Goal: Contribute content: Contribute content

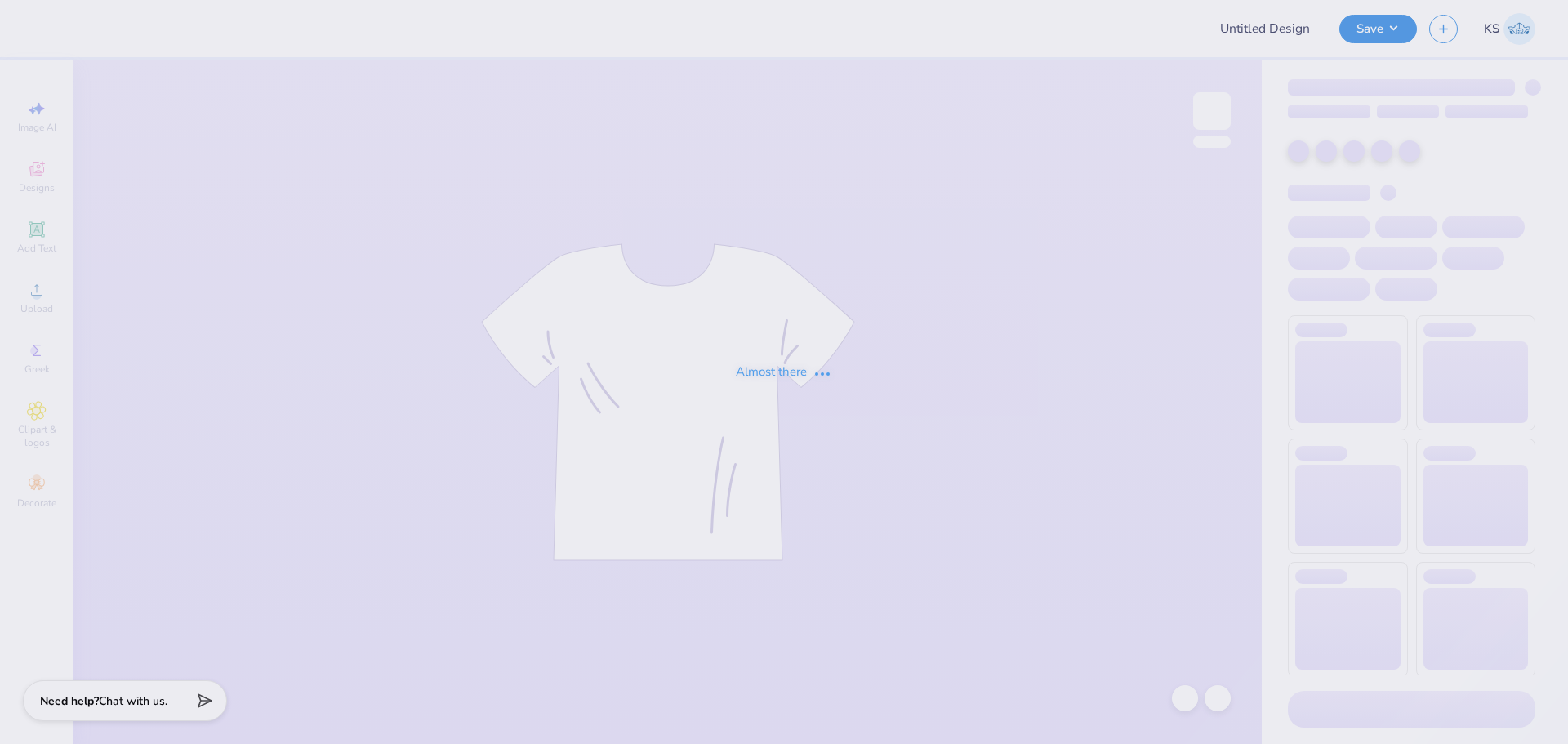
type input "PiKapp GS Fall Rush 25'"
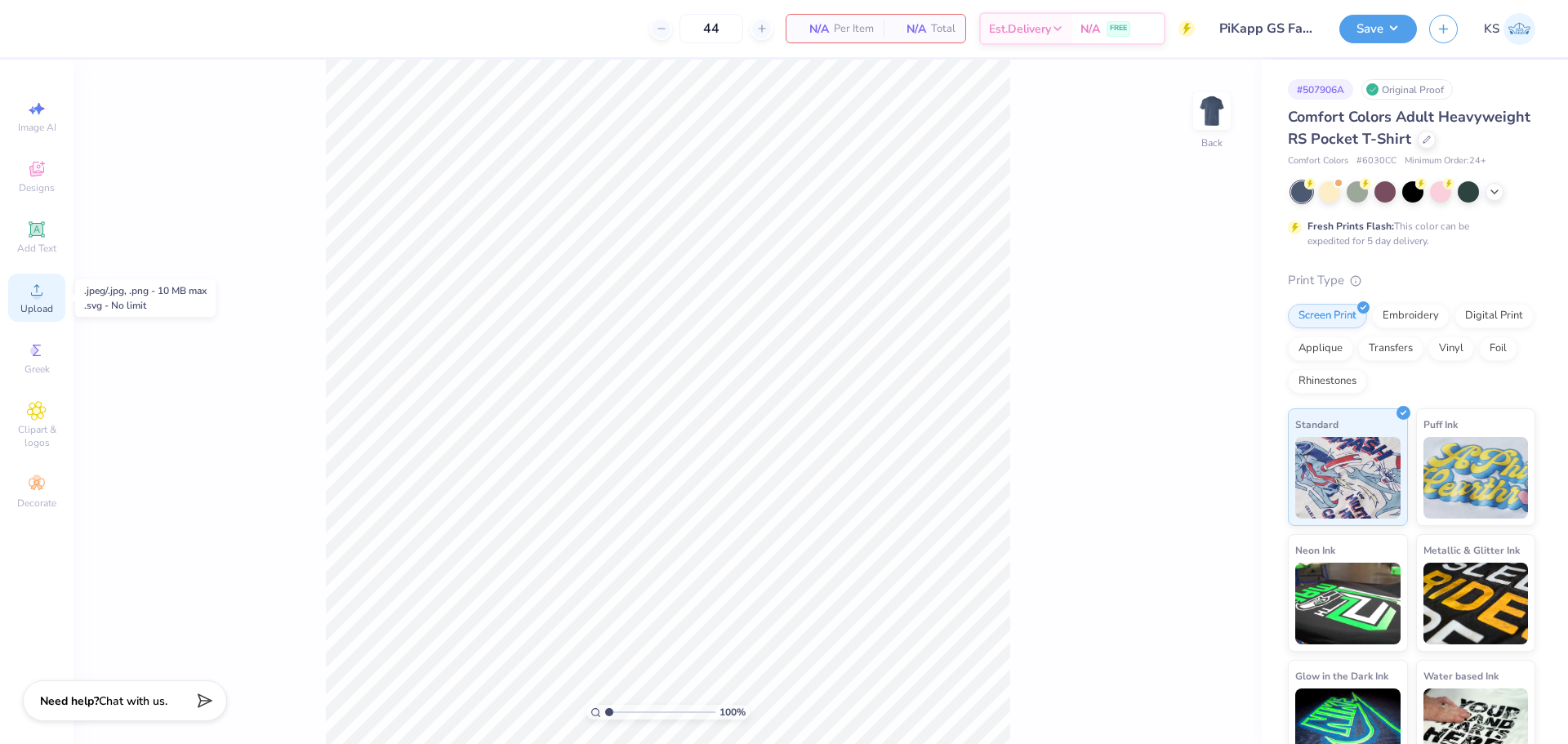
click at [34, 303] on span "Upload" at bounding box center [36, 309] width 33 height 13
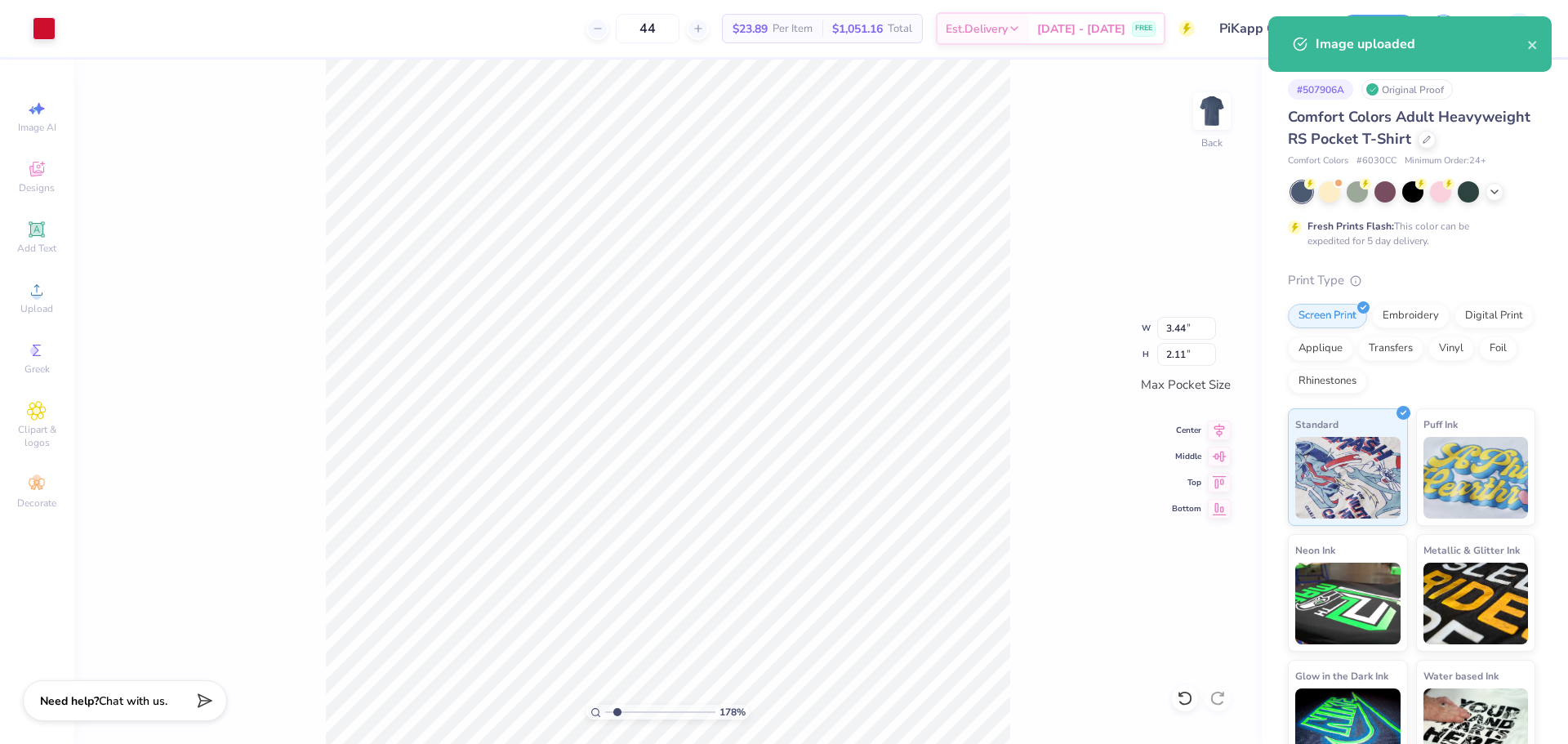
click at [617, 709] on input "range" at bounding box center [660, 712] width 111 height 15
click at [48, 18] on div at bounding box center [44, 27] width 23 height 23
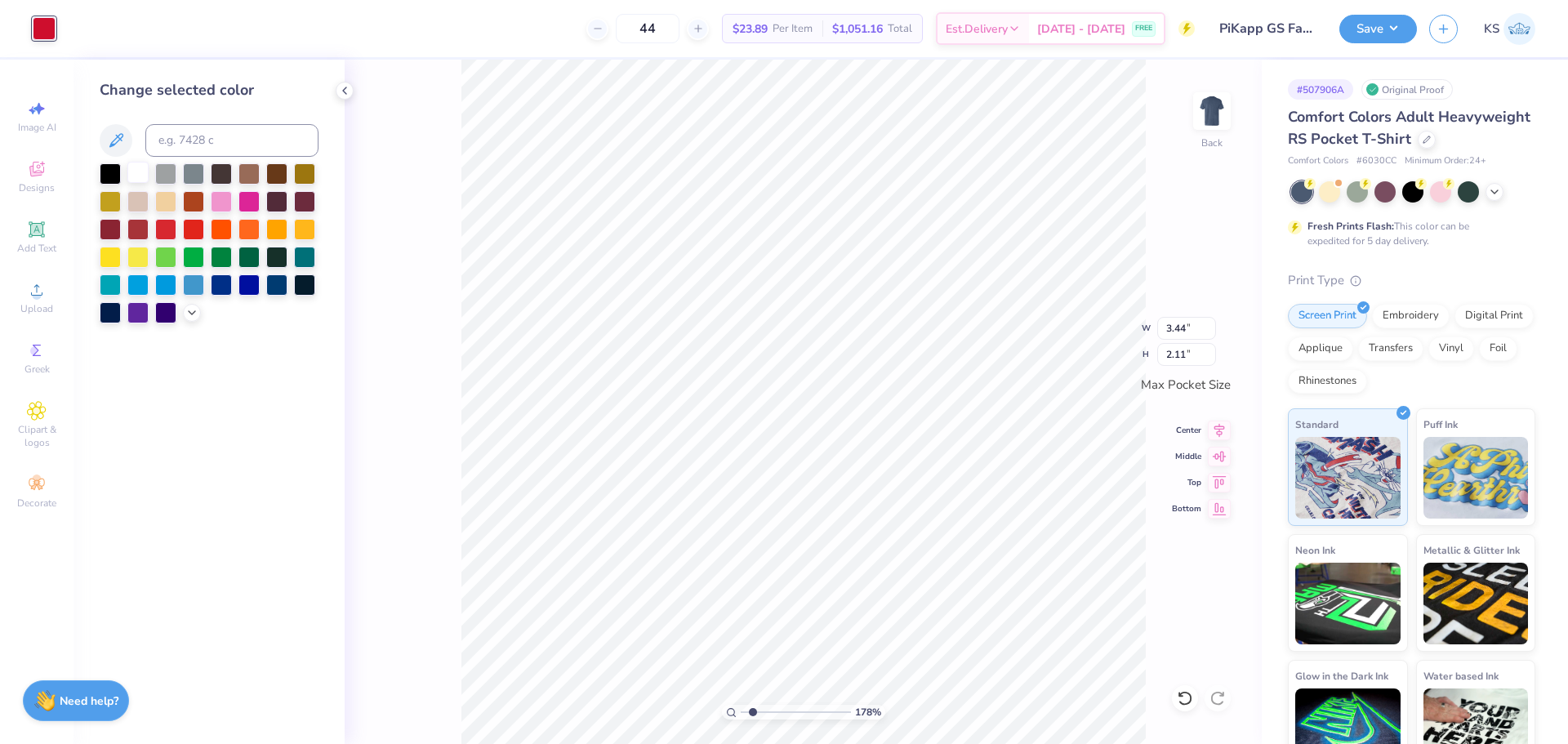
click at [134, 174] on div at bounding box center [138, 173] width 21 height 21
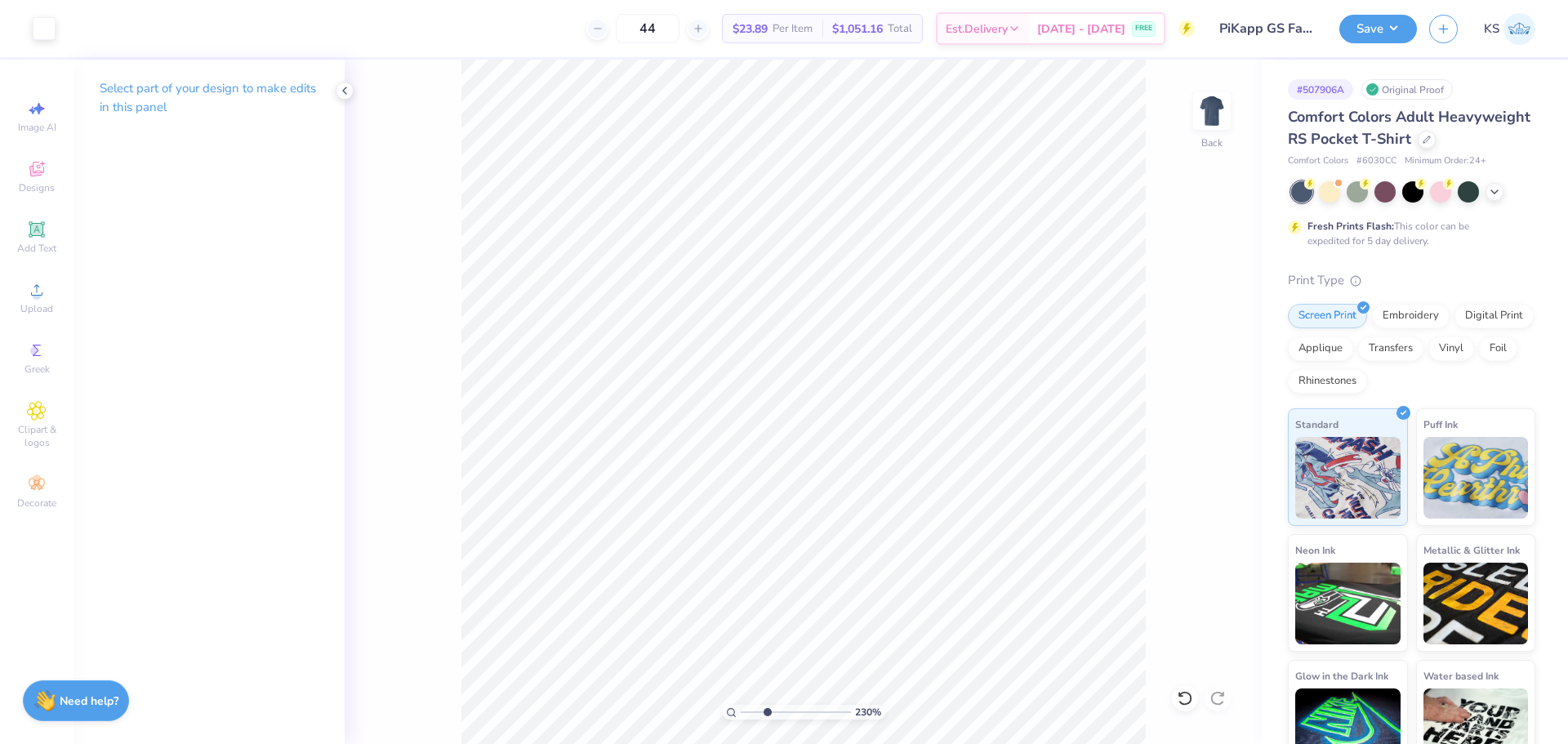
type input "3.05"
click at [767, 707] on input "range" at bounding box center [796, 712] width 111 height 15
click at [32, 232] on icon at bounding box center [36, 229] width 12 height 12
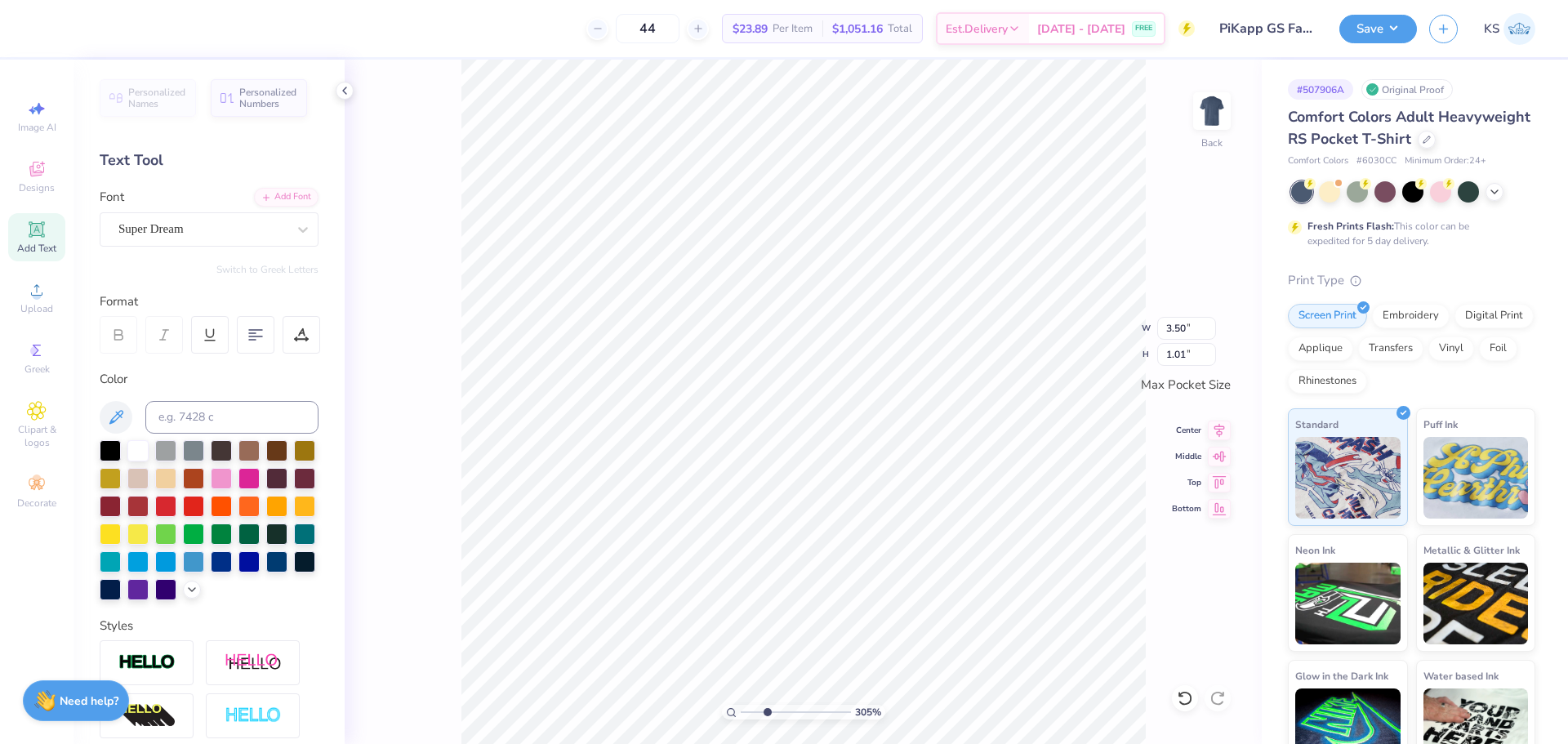
scroll to position [14, 5]
type textarea "Fall Rush 2025"
type input "3.43"
type input "0.36"
click at [276, 197] on div "Add Font" at bounding box center [286, 196] width 65 height 19
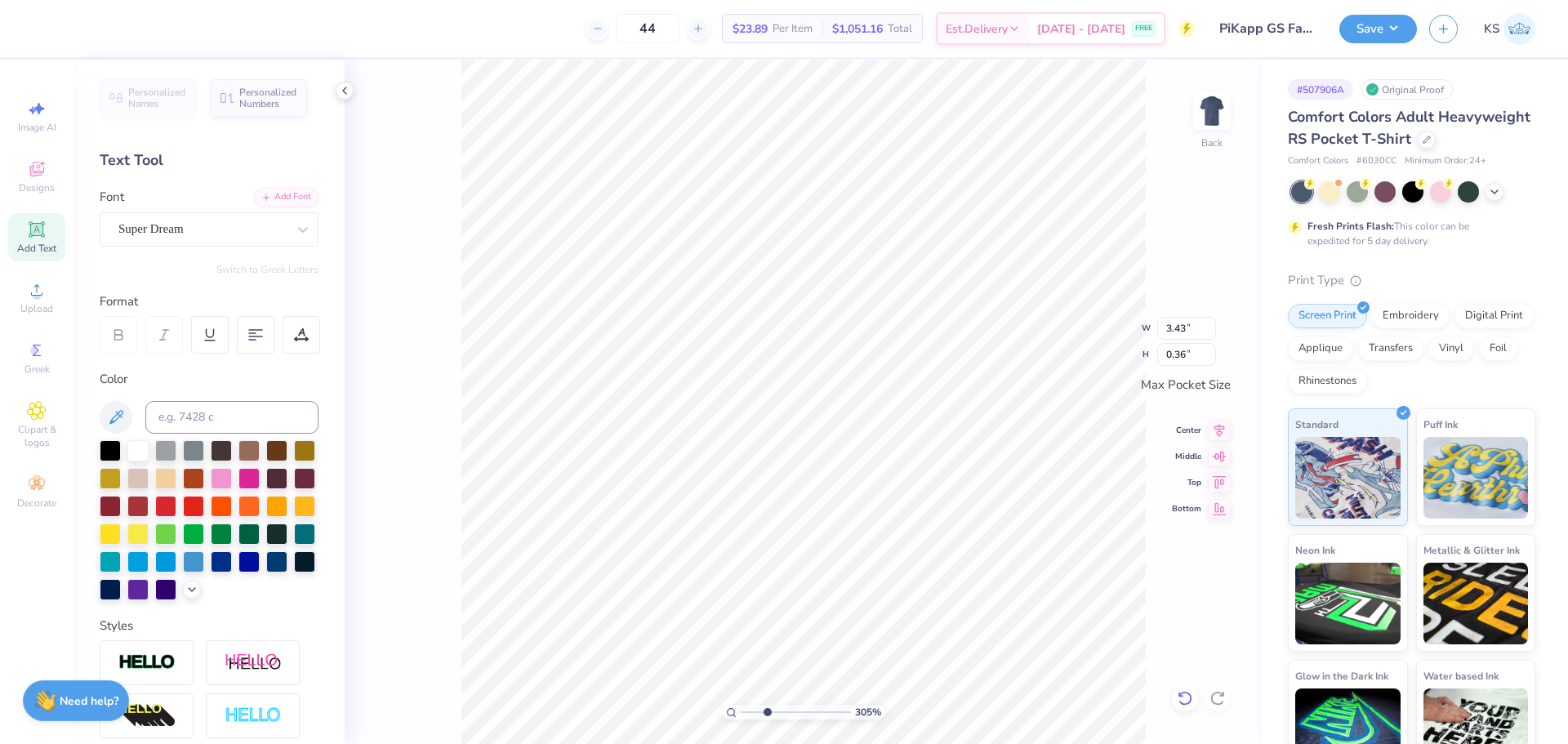
click at [1185, 705] on icon at bounding box center [1185, 698] width 14 height 15
type input "3.50"
type input "1.01"
click at [1185, 705] on icon at bounding box center [1185, 698] width 14 height 15
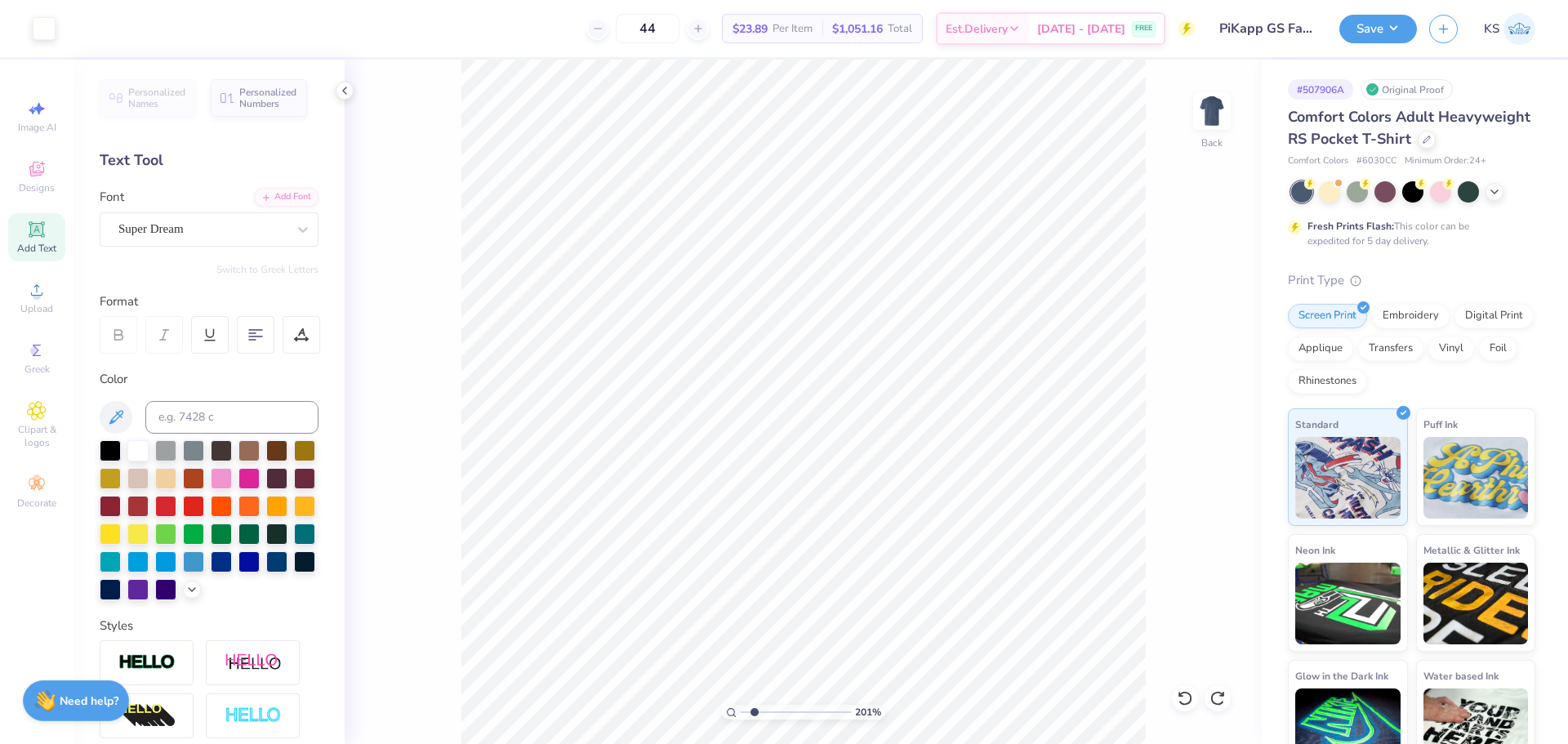
drag, startPoint x: 763, startPoint y: 710, endPoint x: 756, endPoint y: 705, distance: 8.6
click at [754, 709] on input "range" at bounding box center [796, 712] width 111 height 15
click at [1207, 108] on img at bounding box center [1212, 111] width 65 height 65
click at [41, 298] on icon at bounding box center [36, 290] width 19 height 19
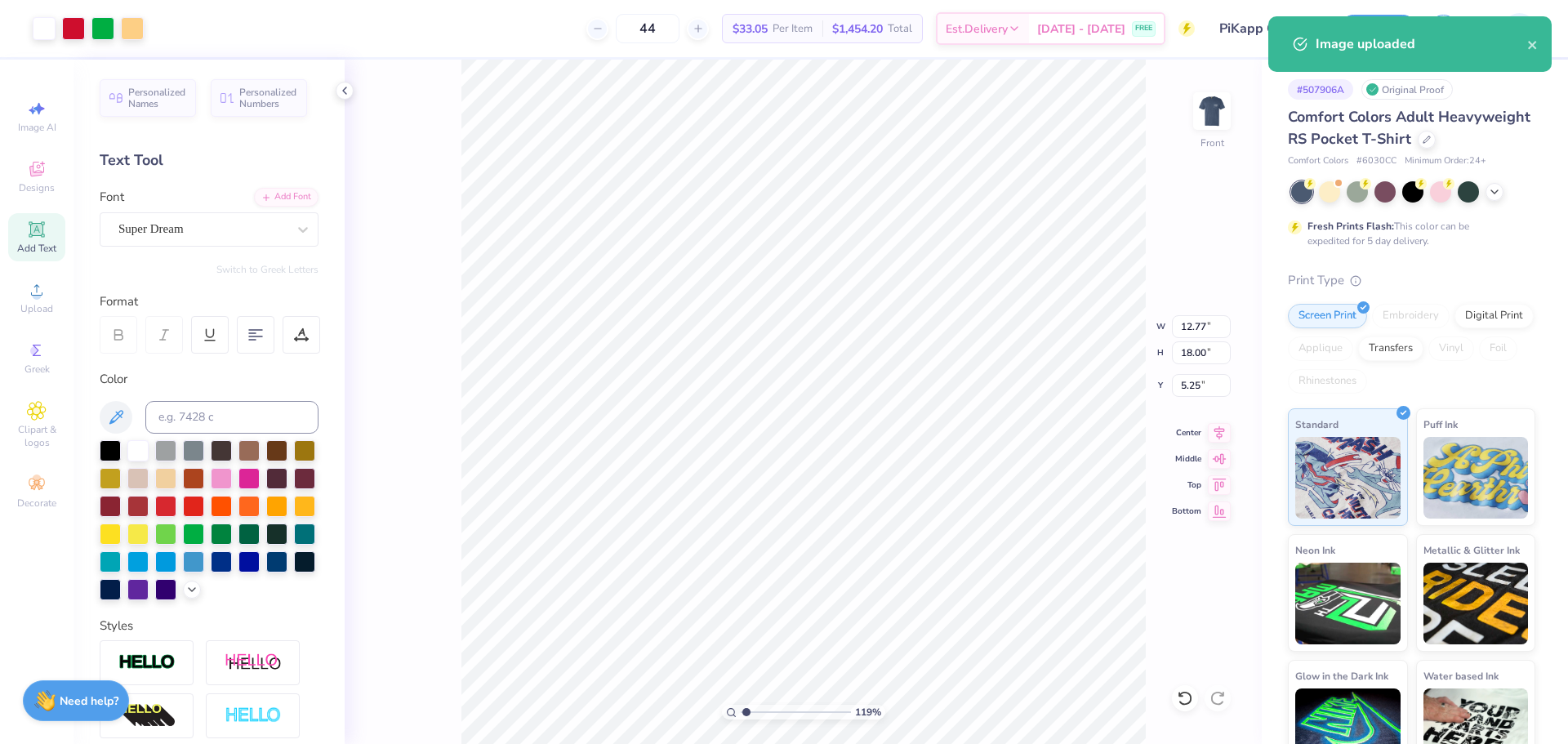
type input "1.19"
click at [746, 707] on input "range" at bounding box center [796, 712] width 111 height 15
click at [1209, 359] on input "18.00" at bounding box center [1201, 353] width 58 height 23
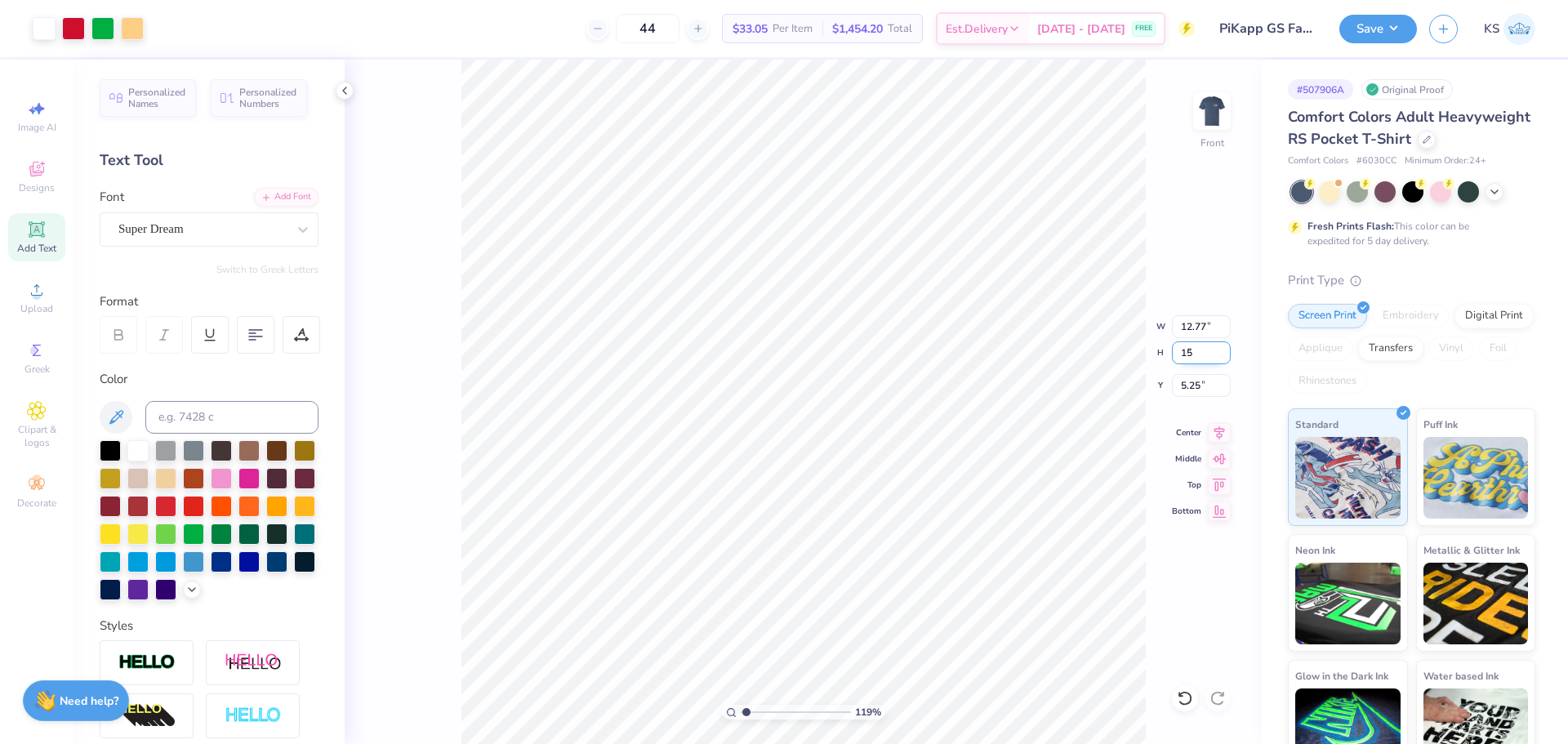
type input "15"
type input "10.64"
type input "15.00"
click at [1200, 386] on input "6.75" at bounding box center [1201, 386] width 58 height 23
type input "3.00"
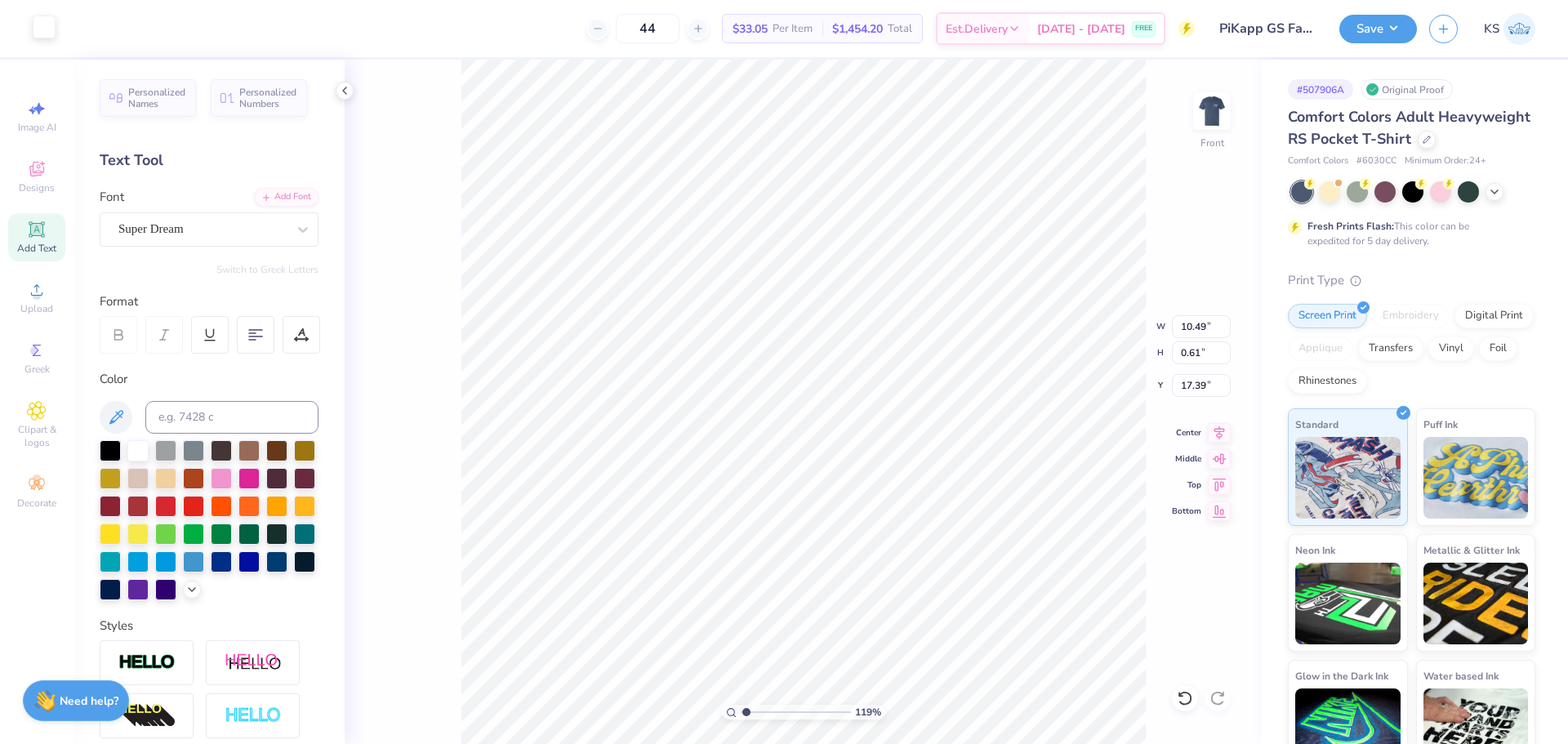
click at [37, 34] on div at bounding box center [44, 27] width 23 height 23
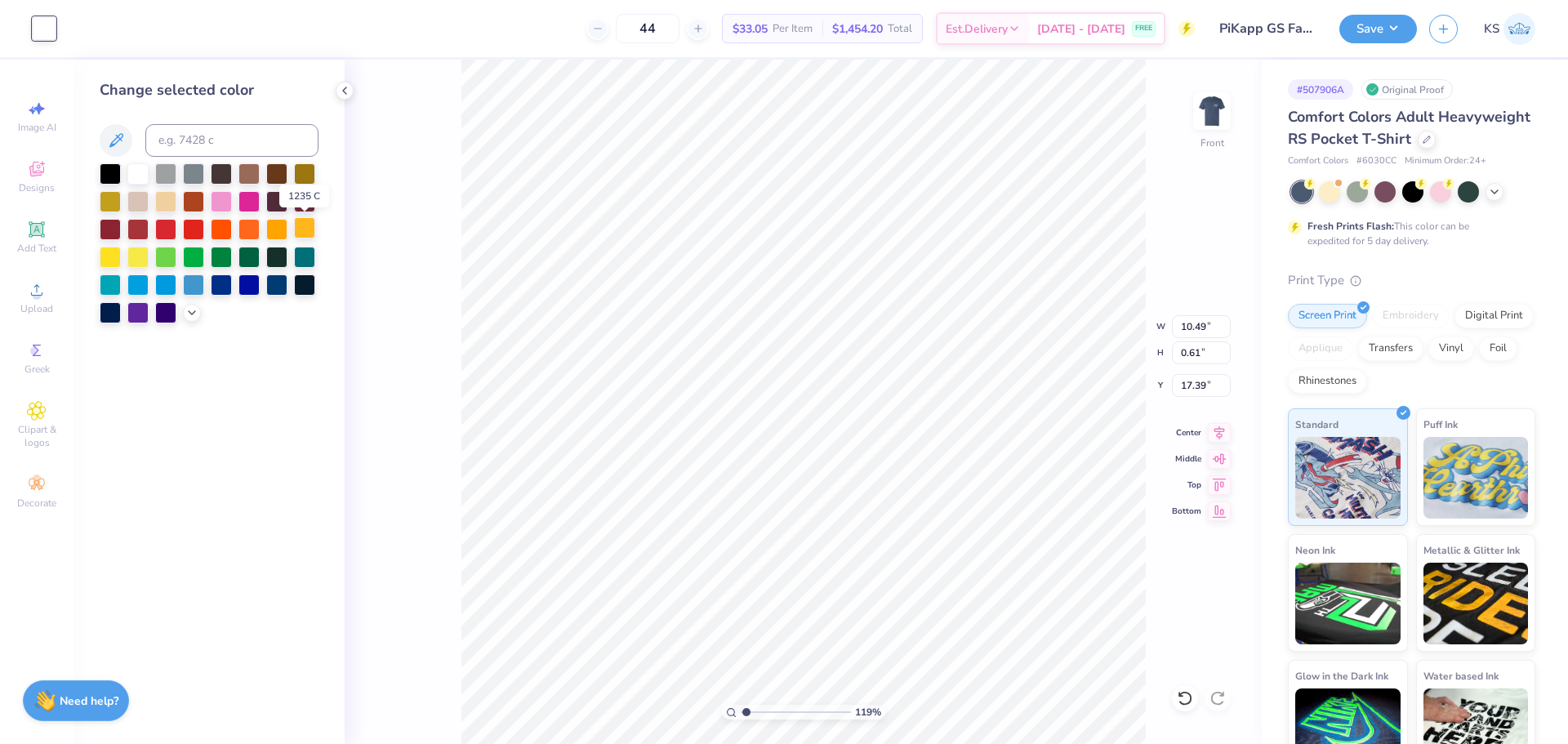
click at [298, 232] on div at bounding box center [304, 228] width 21 height 21
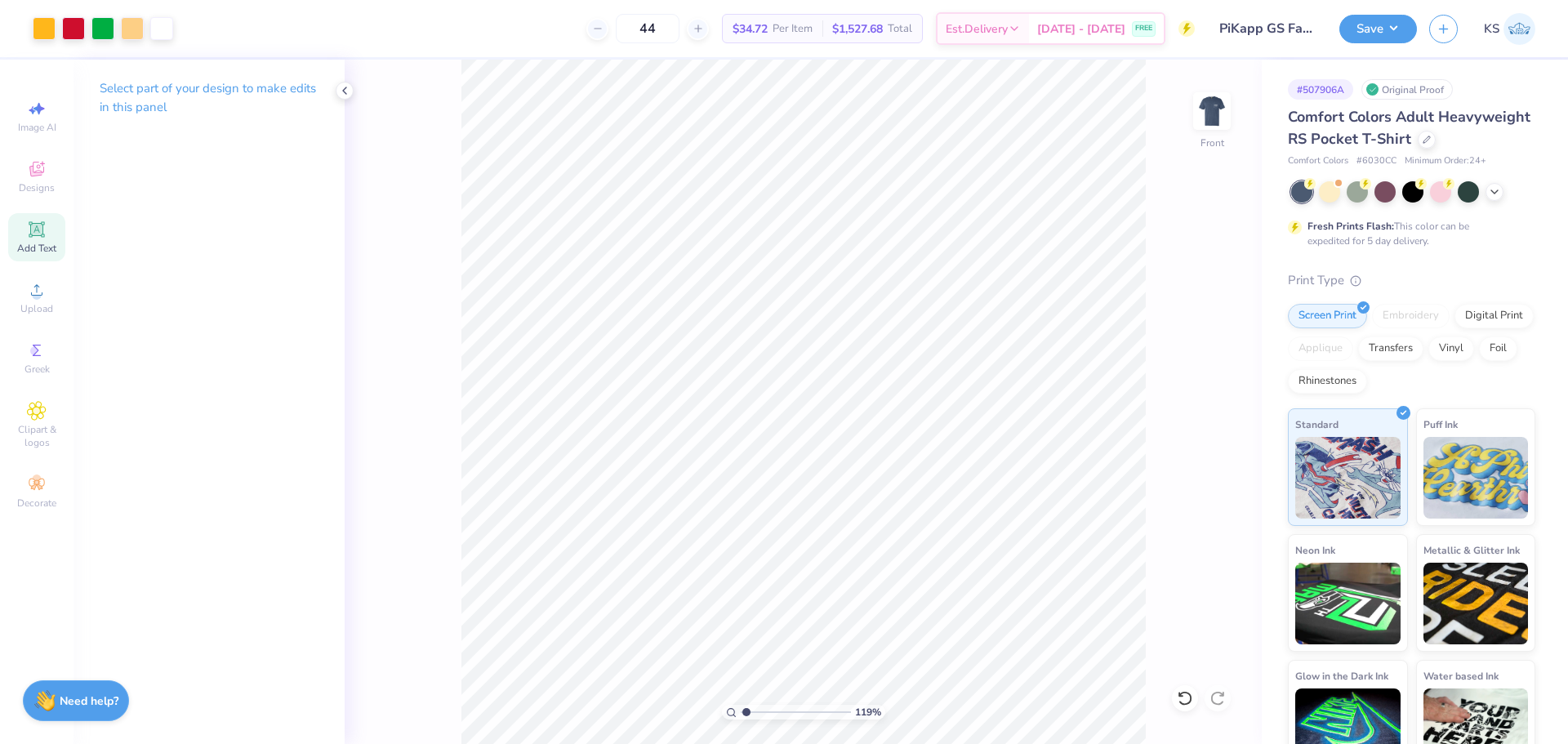
click at [41, 244] on span "Add Text" at bounding box center [36, 248] width 39 height 13
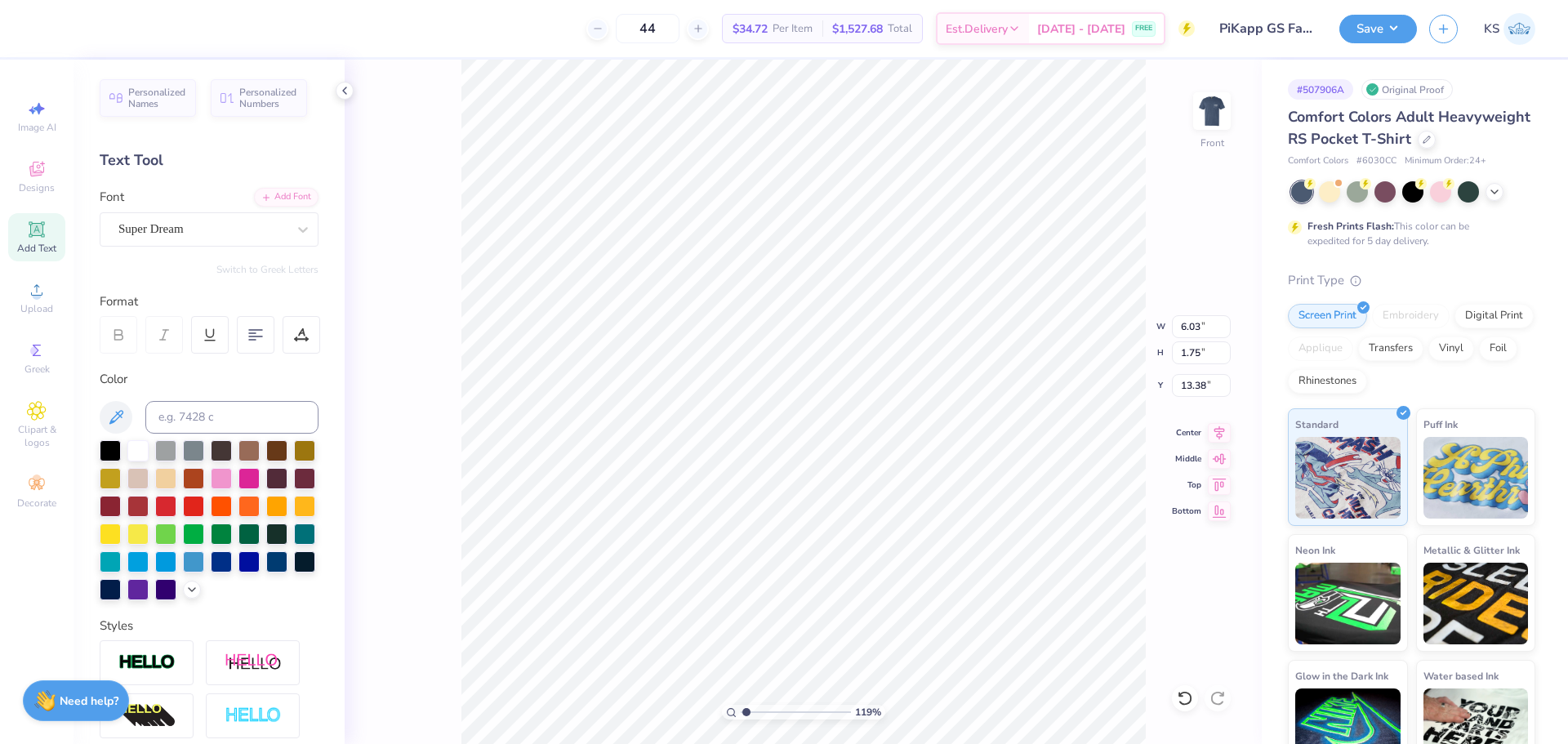
scroll to position [14, 11]
type textarea "FALL RECRUITMENT 2025"
click at [293, 196] on div "Add Font" at bounding box center [286, 196] width 65 height 19
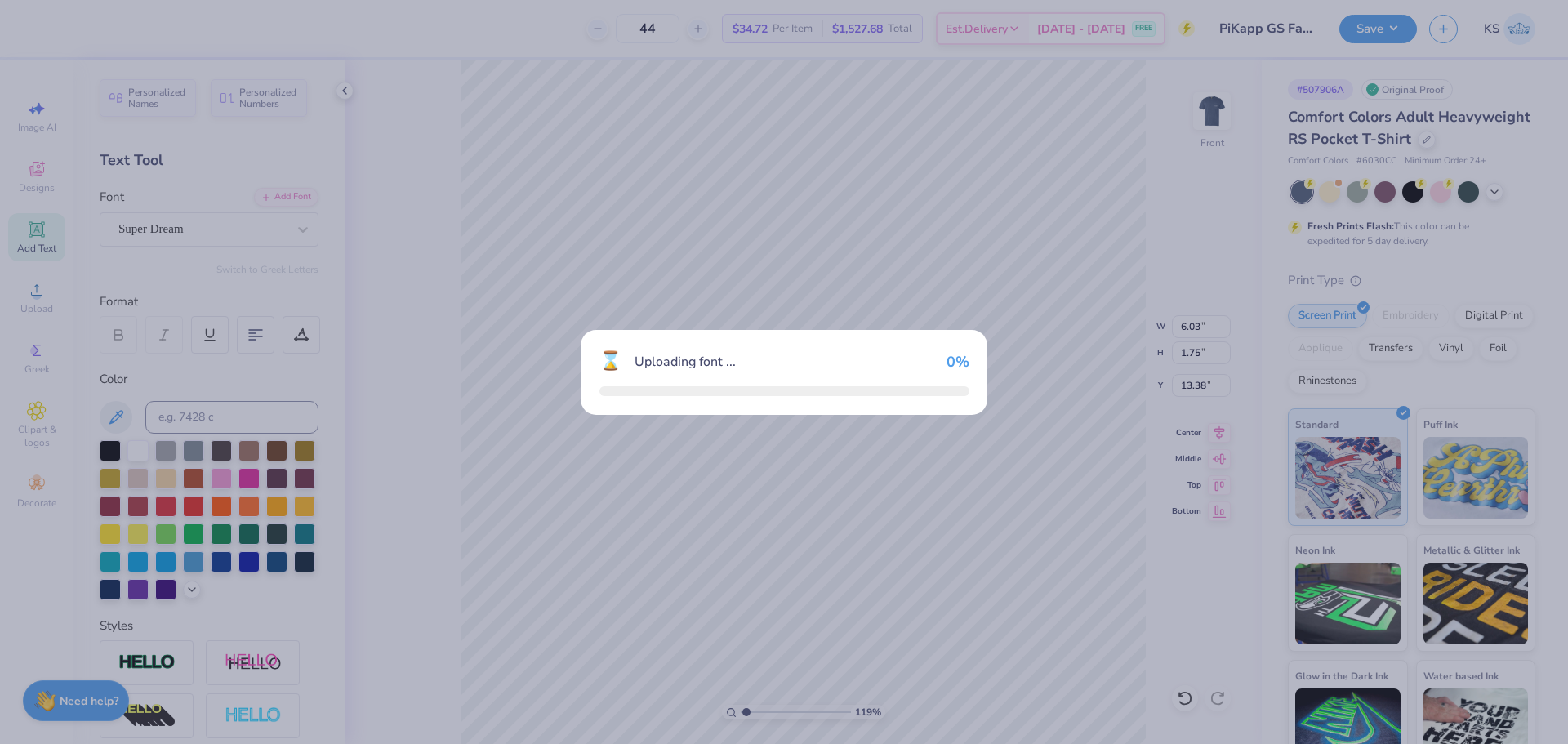
type input "14.32"
type input "0.88"
type input "13.81"
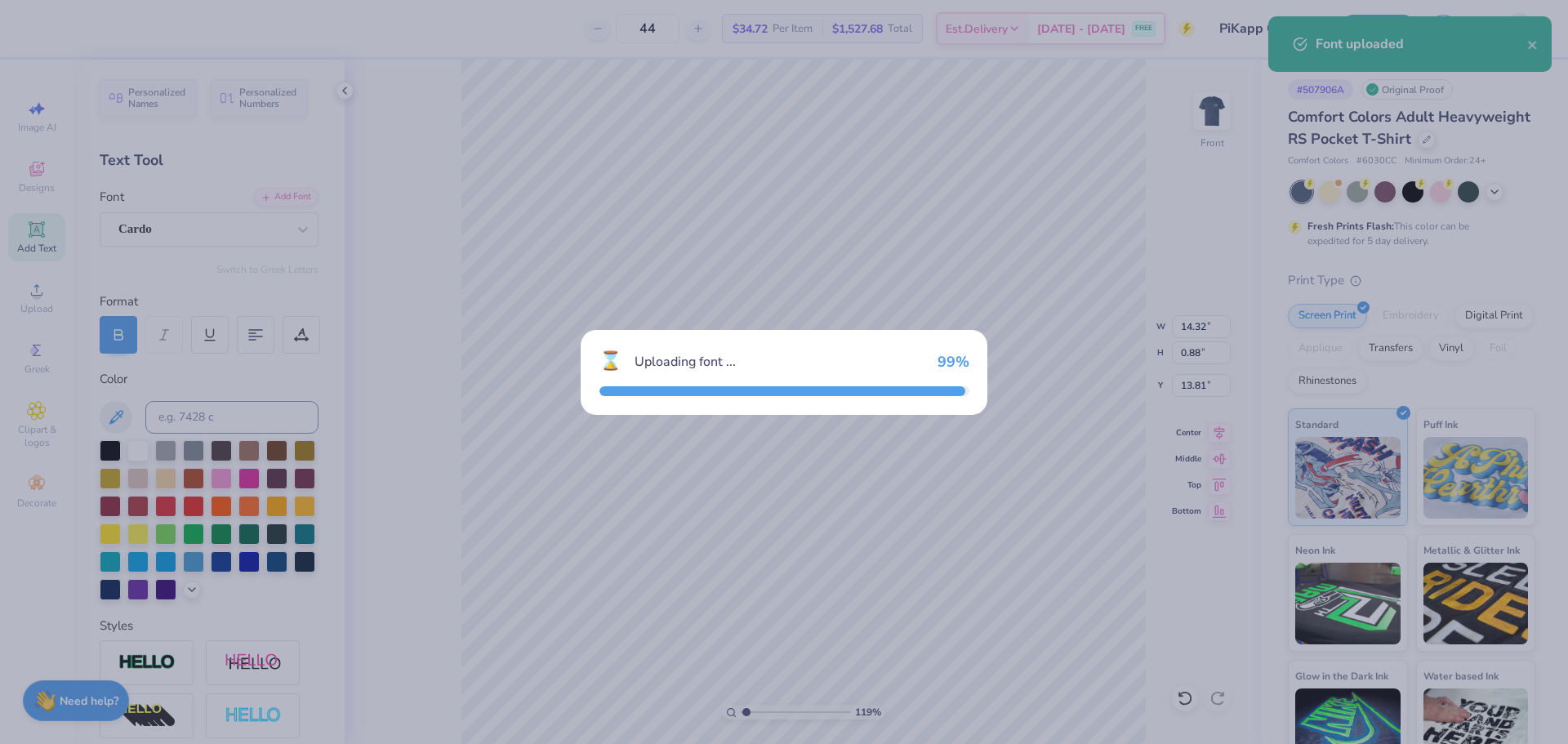
type input "14.30"
type input "0.80"
type input "13.85"
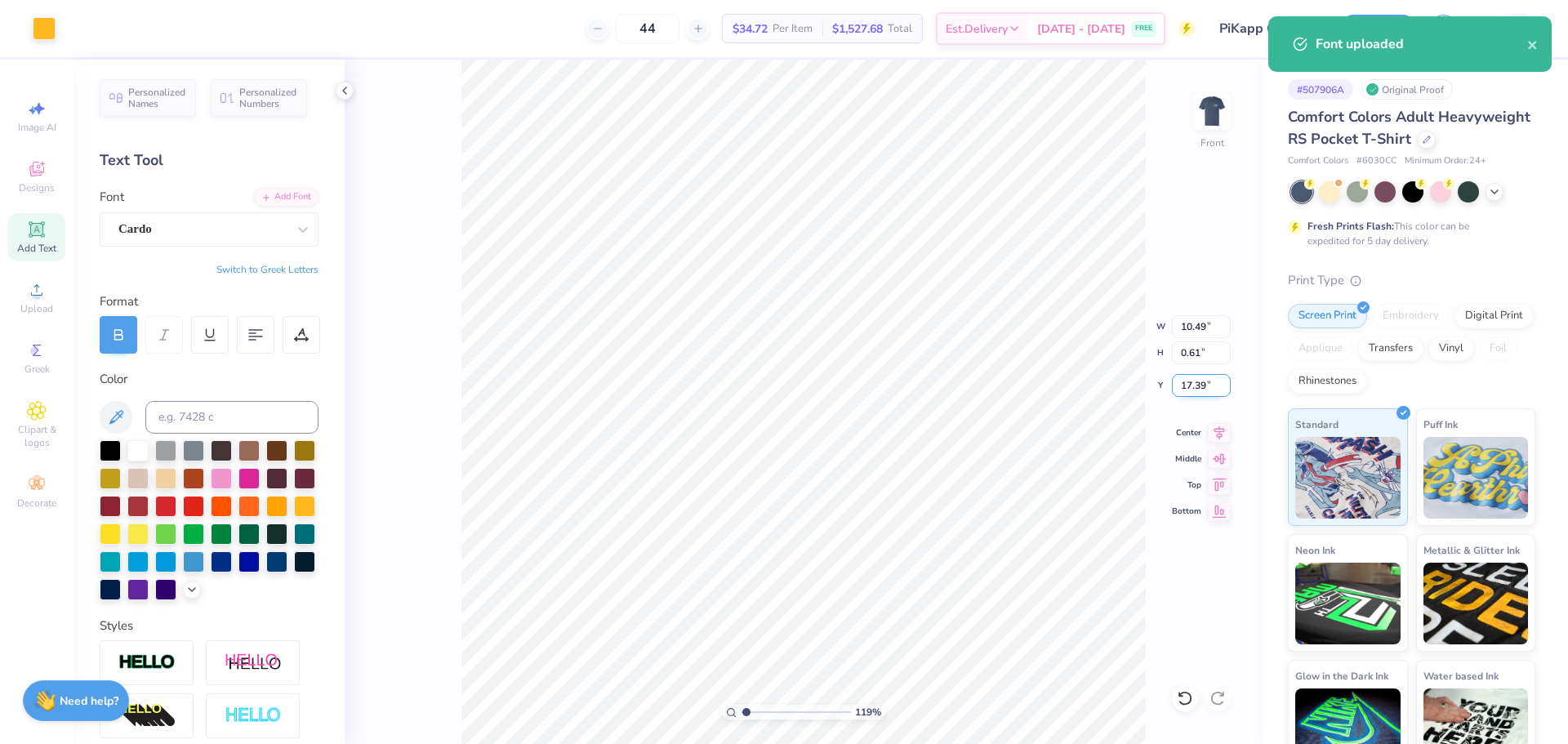
click at [1188, 384] on input "17.39" at bounding box center [1201, 386] width 58 height 23
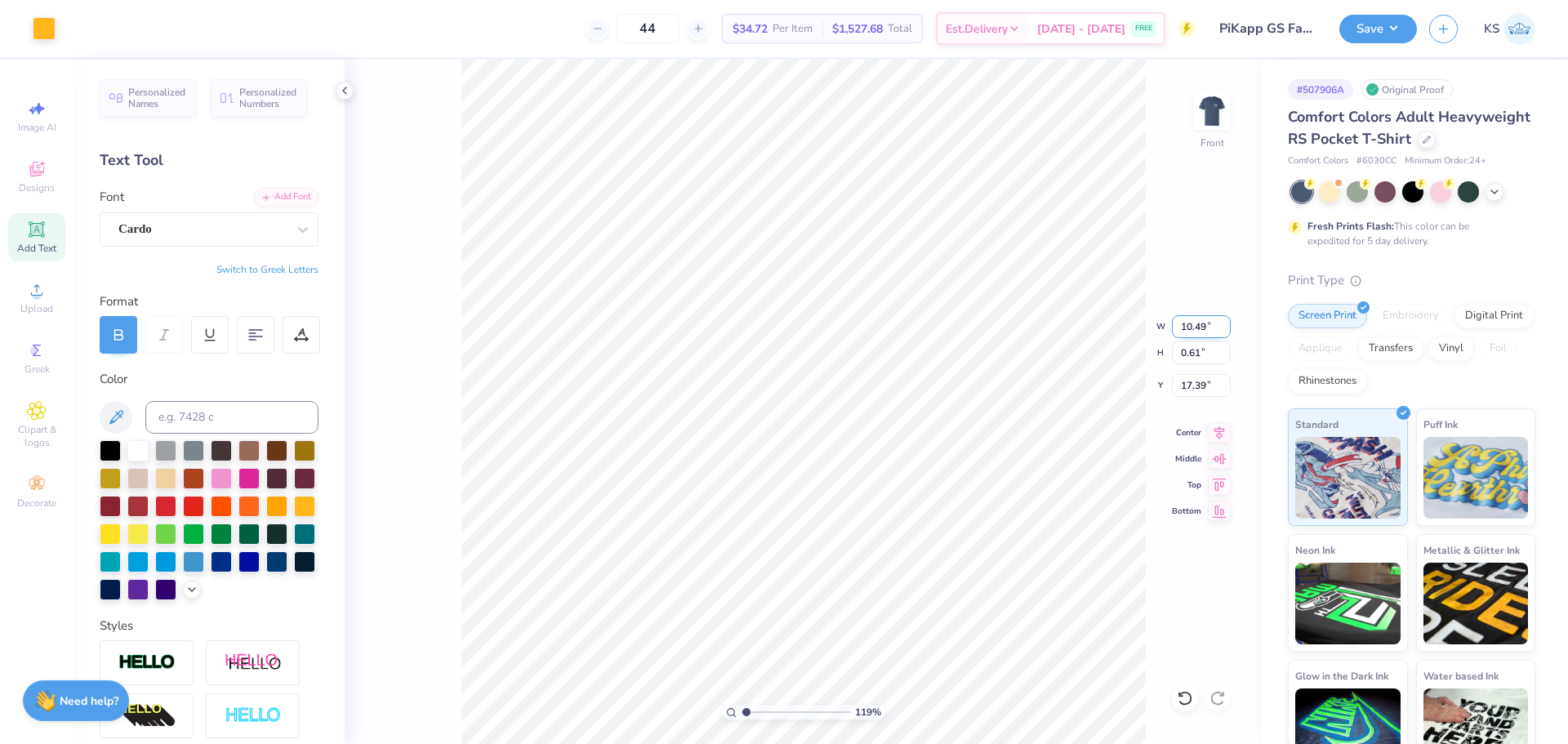
click at [1197, 330] on input "10.49" at bounding box center [1201, 326] width 58 height 23
click at [1189, 324] on input "14.30" at bounding box center [1201, 326] width 58 height 23
paste input "0.49"
type input "10.49"
type input "0.59"
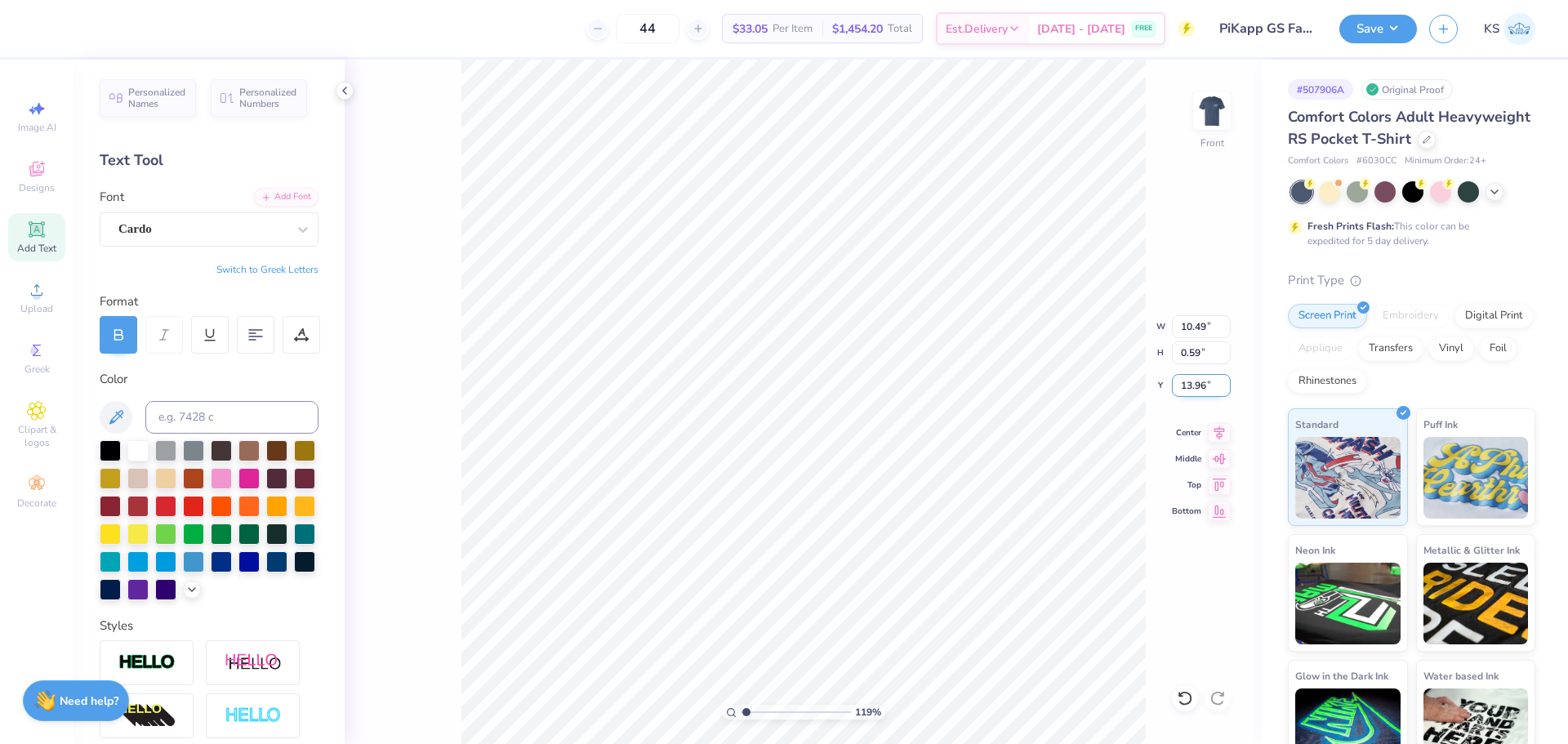
click at [1186, 381] on input "13.96" at bounding box center [1201, 386] width 58 height 23
paste input "7.39"
type input "17.39"
click at [785, 560] on li "Group" at bounding box center [778, 565] width 128 height 32
click at [1208, 112] on img at bounding box center [1212, 111] width 65 height 65
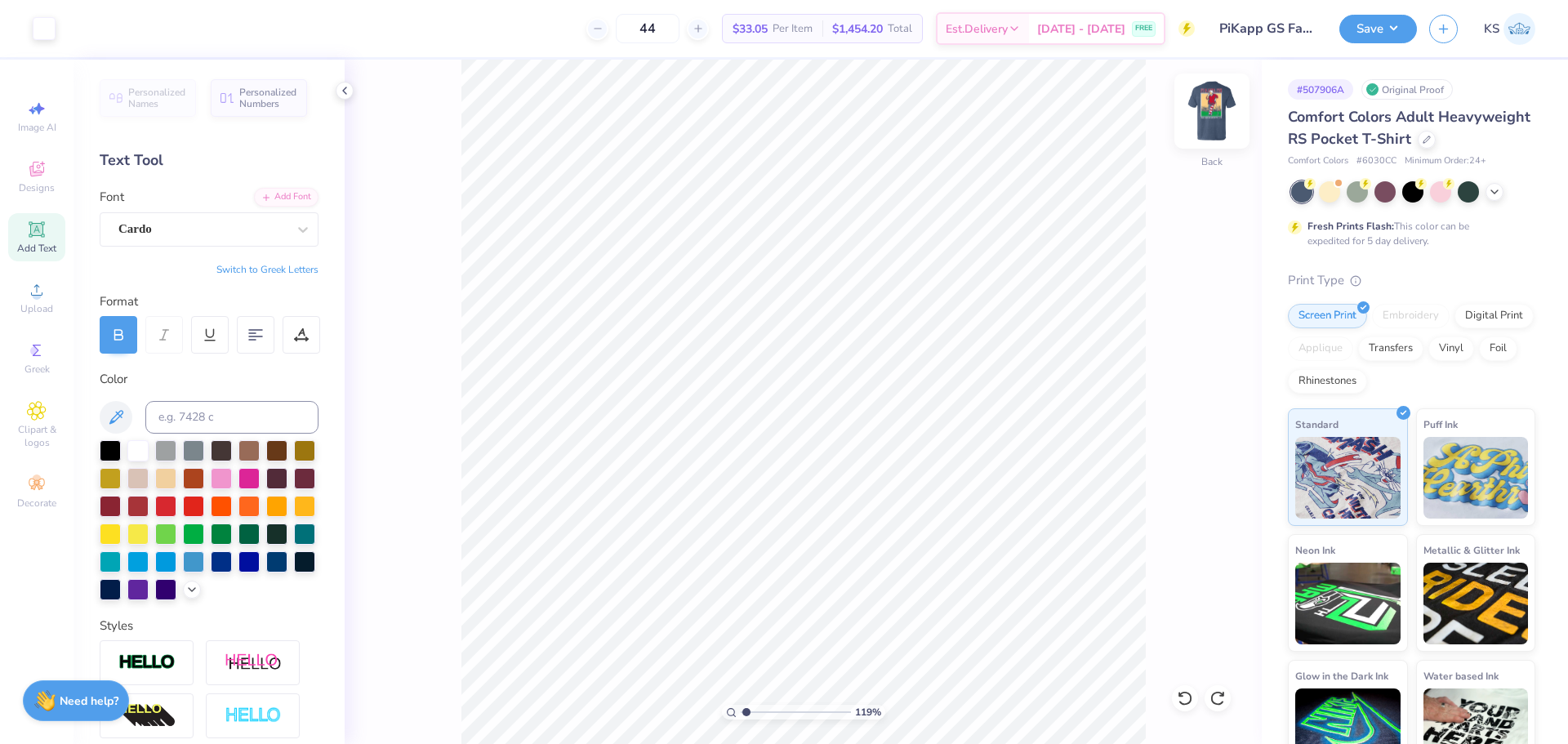
click at [1212, 104] on img at bounding box center [1212, 111] width 65 height 65
click at [1224, 111] on img at bounding box center [1212, 111] width 65 height 65
drag, startPoint x: 760, startPoint y: 707, endPoint x: 770, endPoint y: 702, distance: 11.2
type input "3.35"
click at [770, 705] on input "range" at bounding box center [796, 712] width 111 height 15
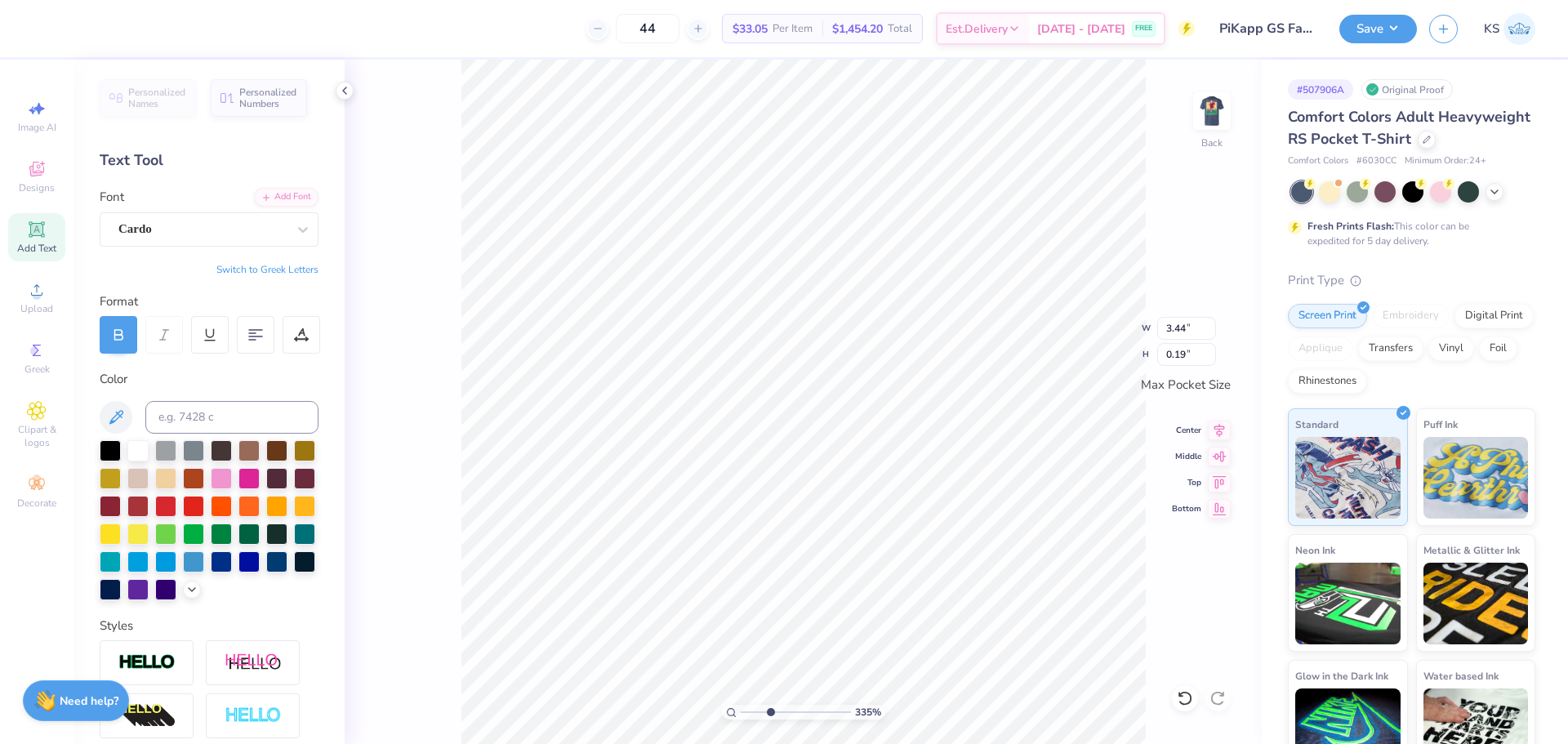
scroll to position [14, 5]
type textarea "Fall Rush 2025"
type input "1.71"
type input "0.22"
type input "3.44"
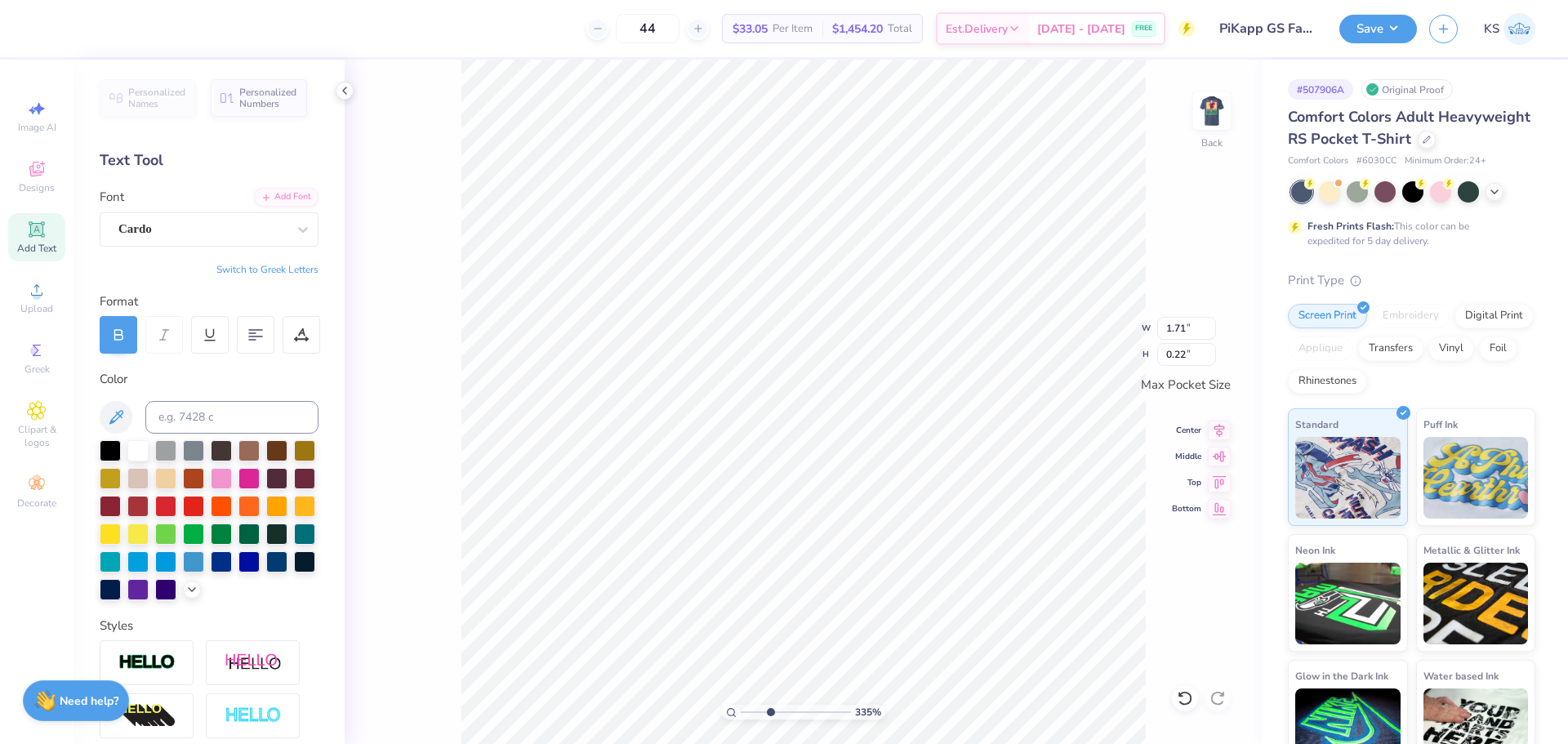
type input "2.11"
click at [1174, 326] on input "3.38" at bounding box center [1186, 328] width 58 height 23
click at [1192, 329] on input "1.71" at bounding box center [1186, 328] width 58 height 23
paste input "3.38"
type input "3.38"
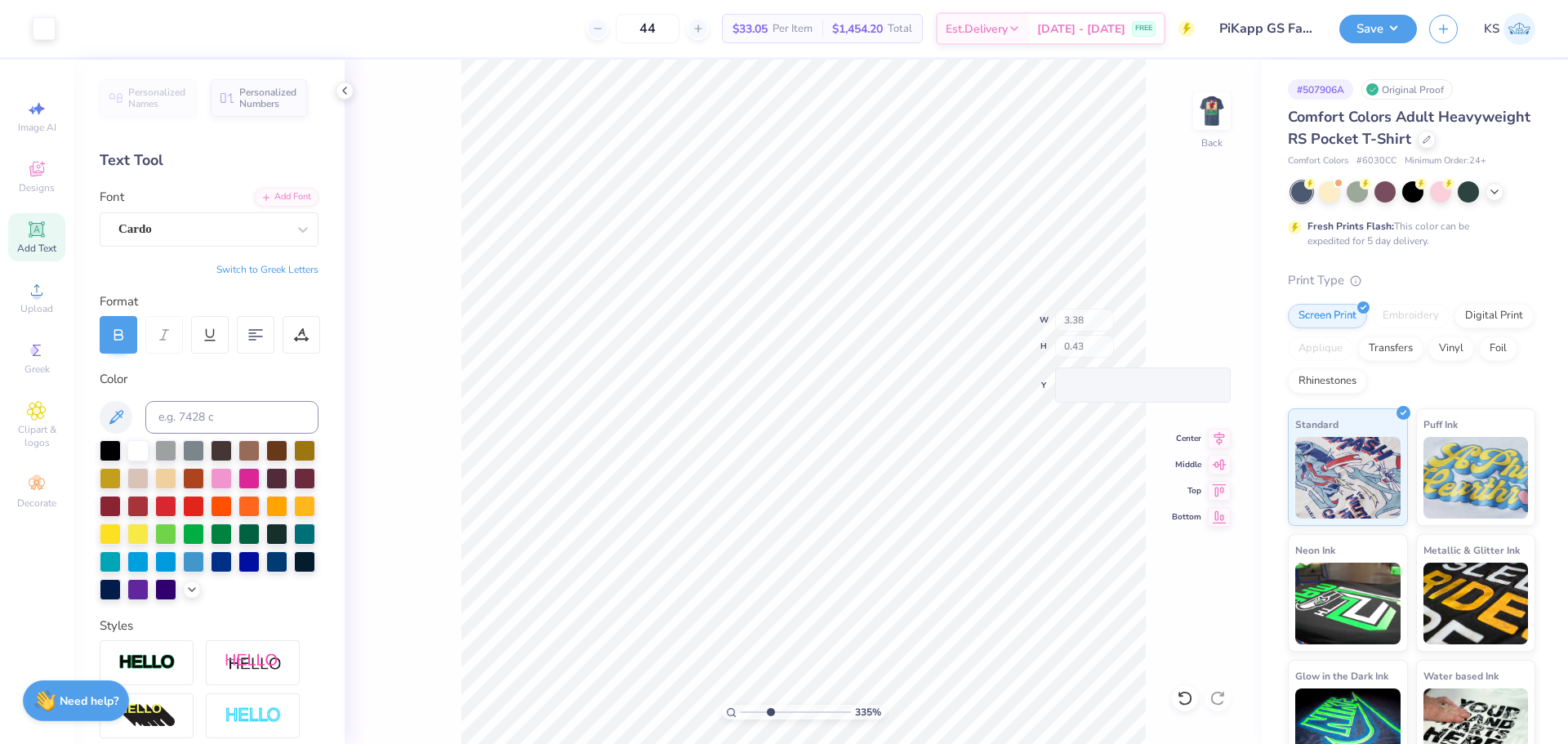
type input "0.45"
click at [31, 230] on icon at bounding box center [36, 229] width 16 height 16
type input "3.50"
type input "1.01"
click at [285, 202] on div "Add Font" at bounding box center [286, 196] width 65 height 19
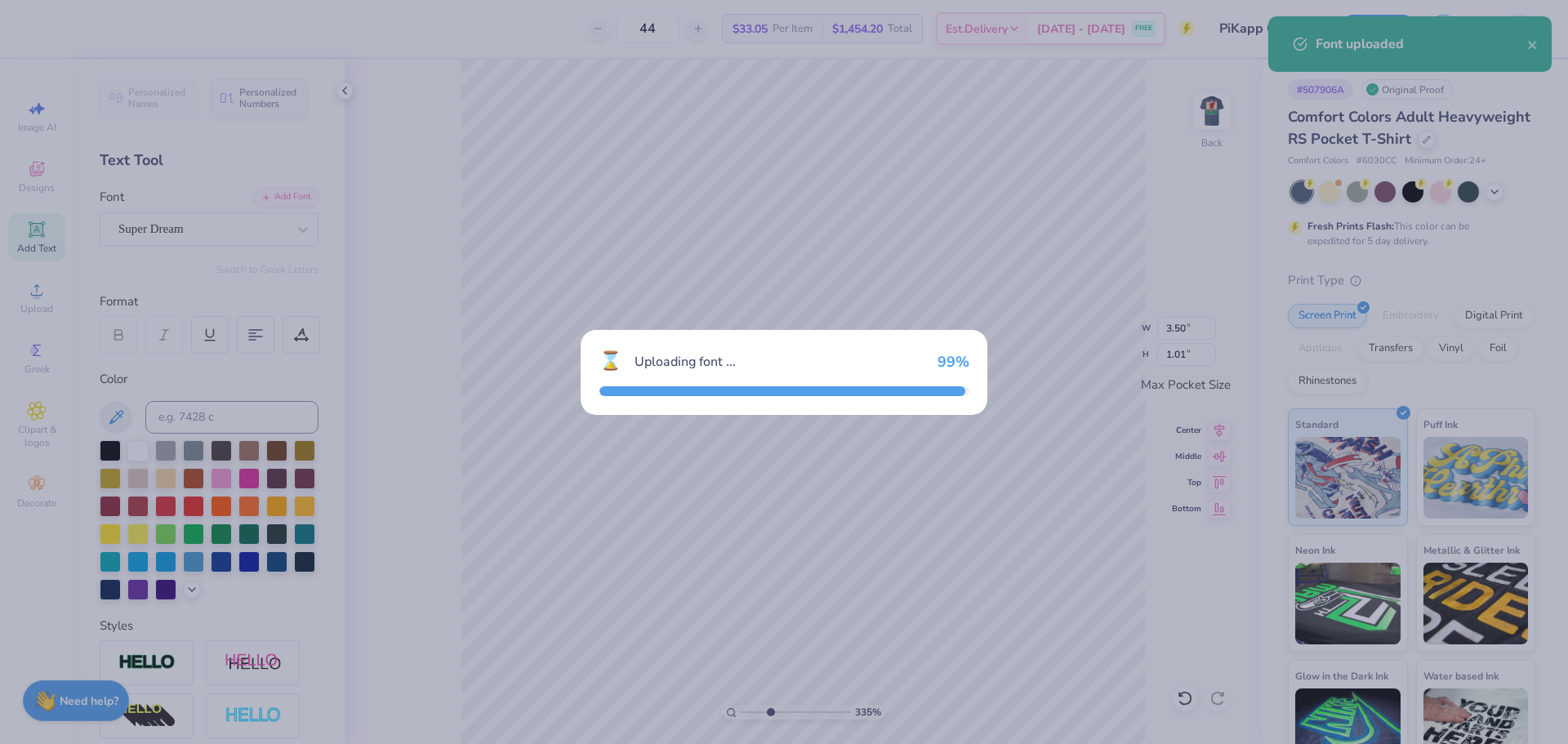
type input "3.44"
type input "0.92"
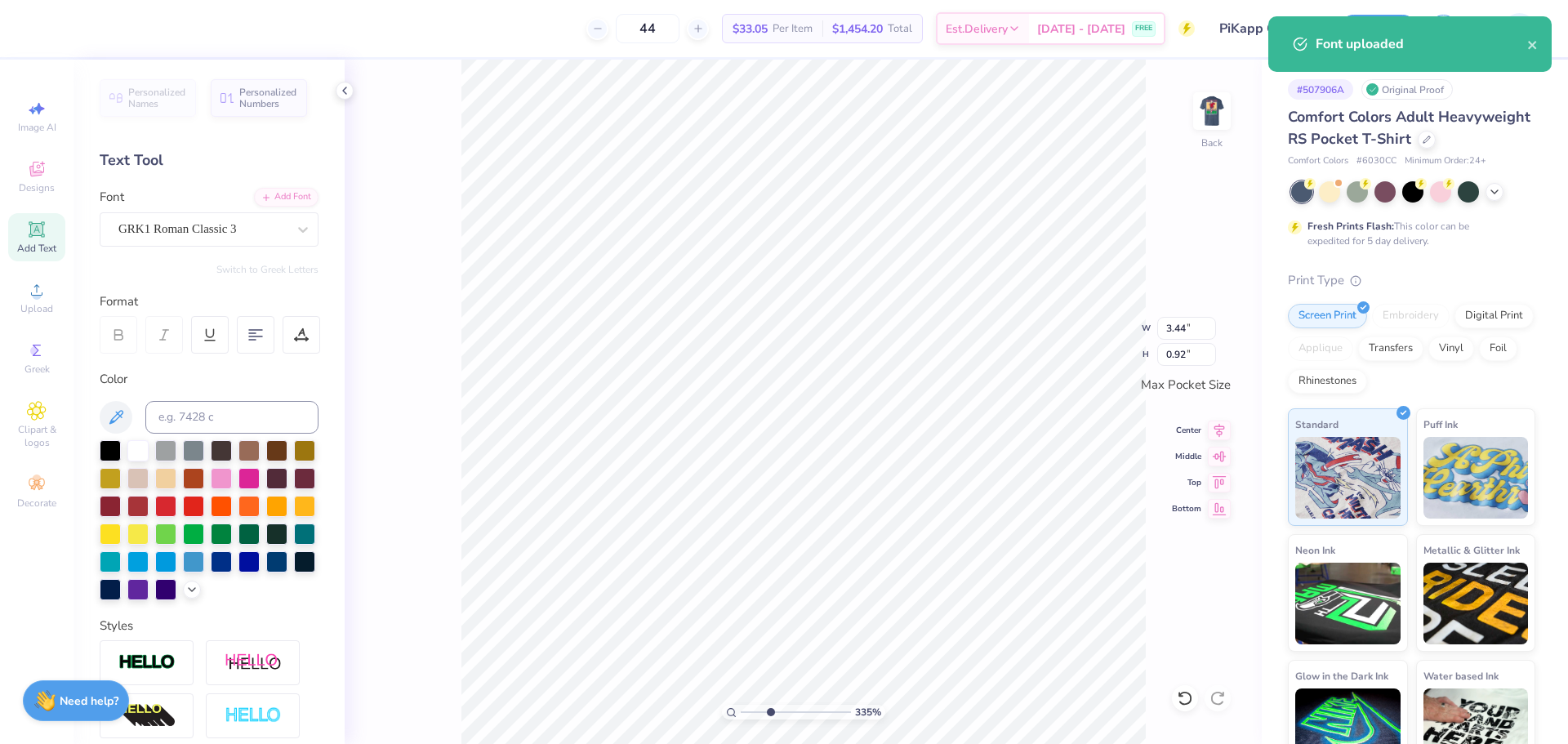
scroll to position [14, 2]
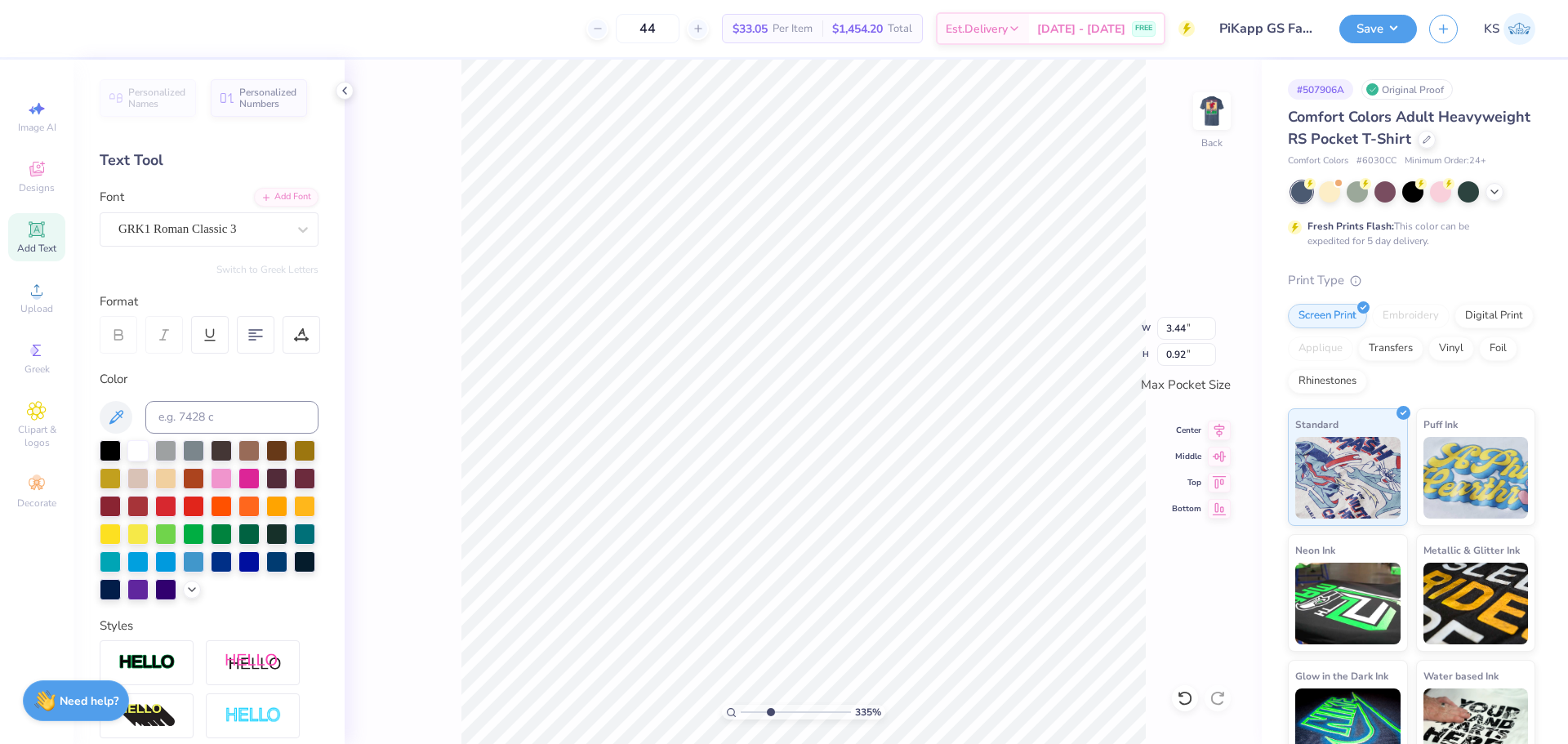
type textarea "PKF"
type input "2.83"
type input "0.86"
type input "3.28"
type input "1.00"
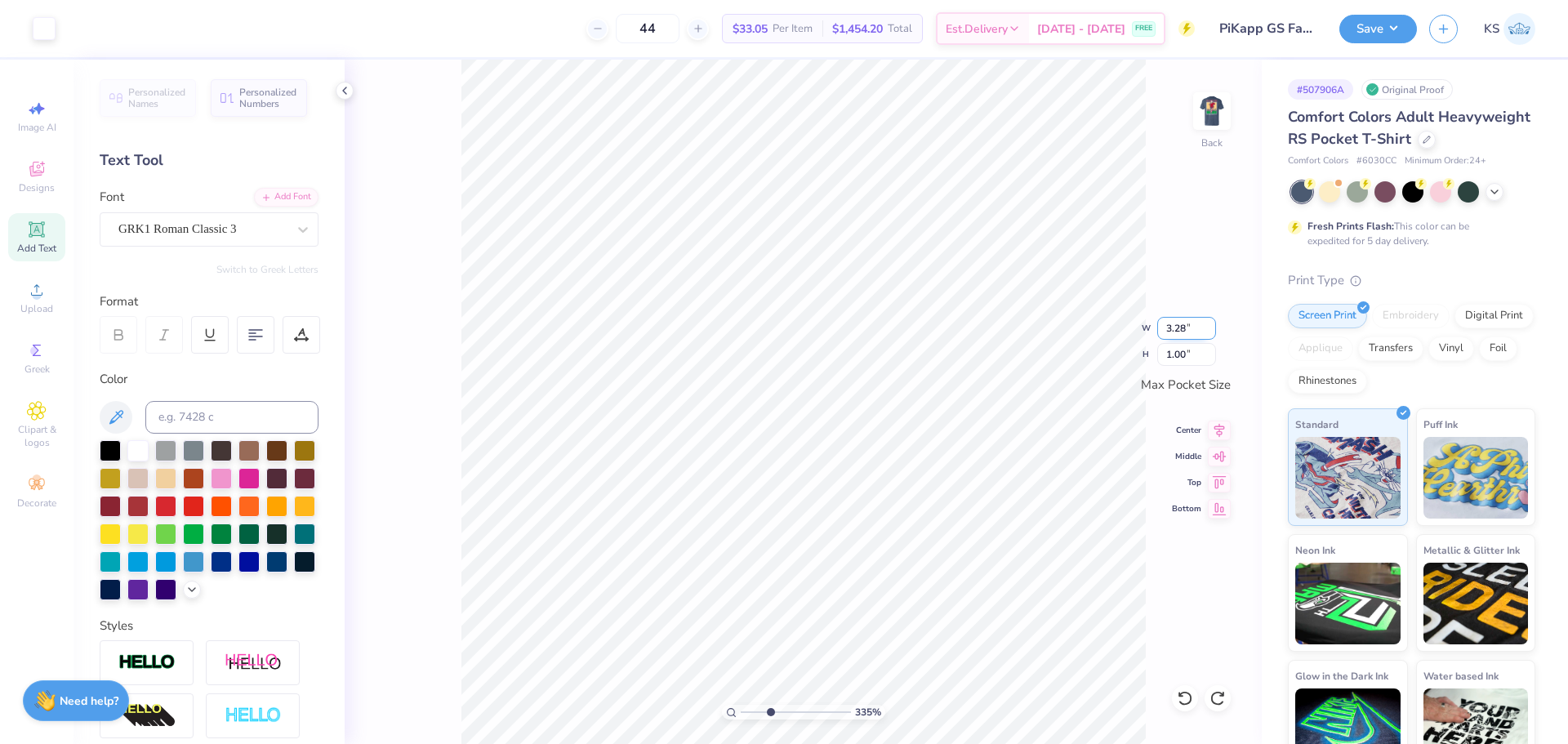
click at [1189, 327] on input "3.28" at bounding box center [1186, 328] width 58 height 23
click at [1187, 326] on input "2.83" at bounding box center [1186, 328] width 58 height 23
paste input "3.28"
type input "3.28"
type input "1.00"
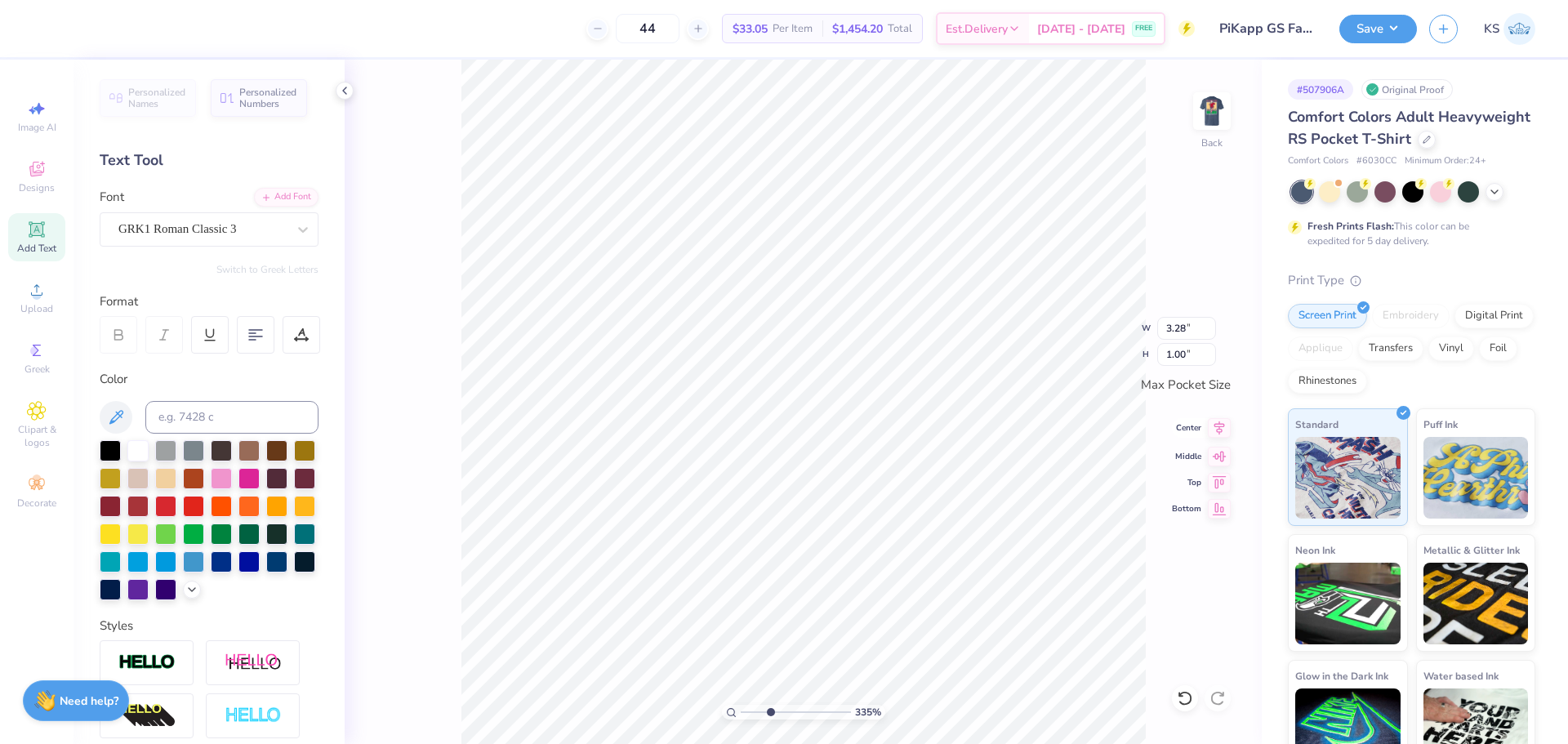
click at [1217, 425] on icon at bounding box center [1220, 428] width 23 height 19
click at [1174, 322] on input "3.38" at bounding box center [1186, 328] width 58 height 23
paste input "2"
type input "3.28"
type input "0.42"
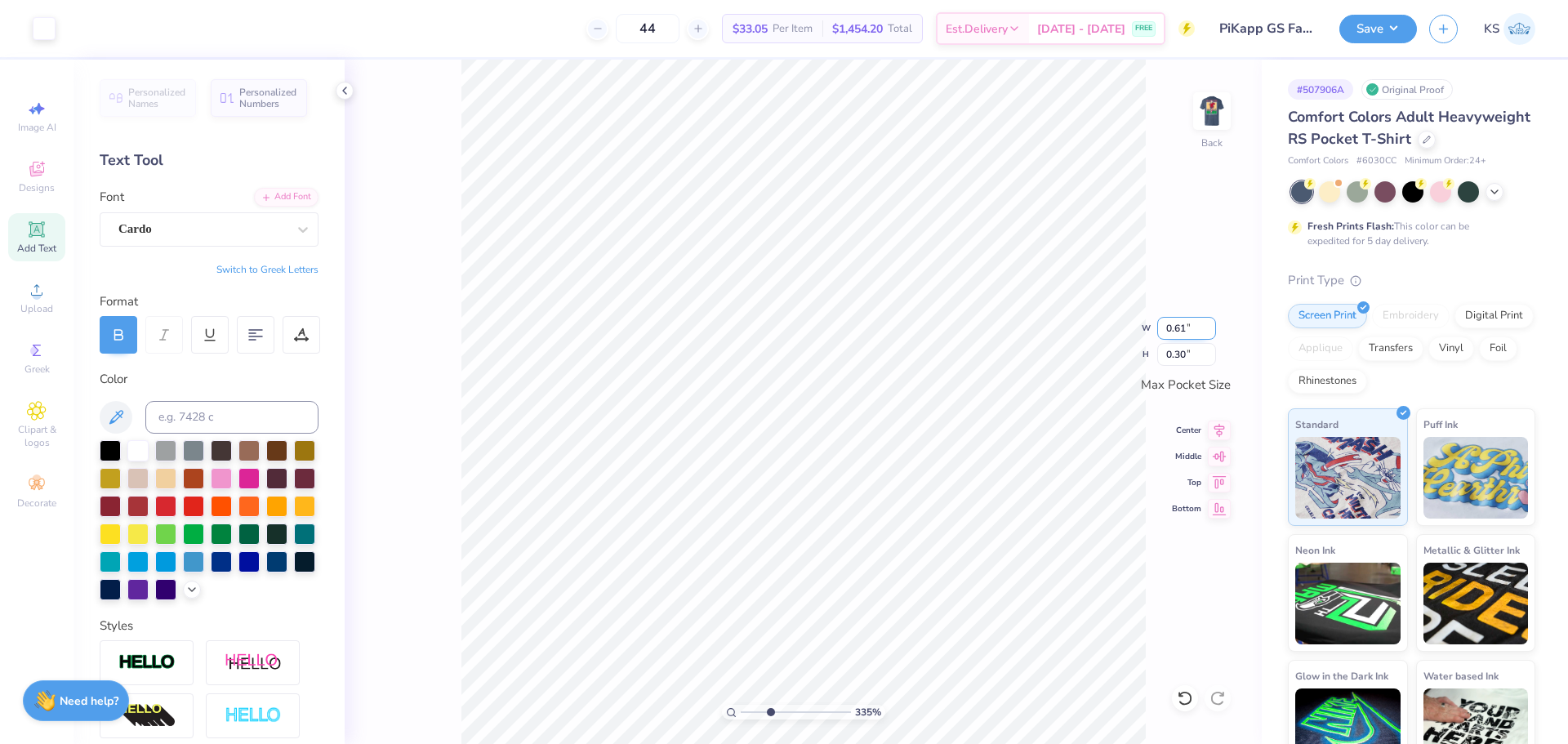
click at [1178, 326] on input "0.61" at bounding box center [1186, 328] width 58 height 23
type textarea "GK"
click at [1177, 320] on input "2.01" at bounding box center [1186, 328] width 58 height 23
paste input "0.6"
type input "0.61"
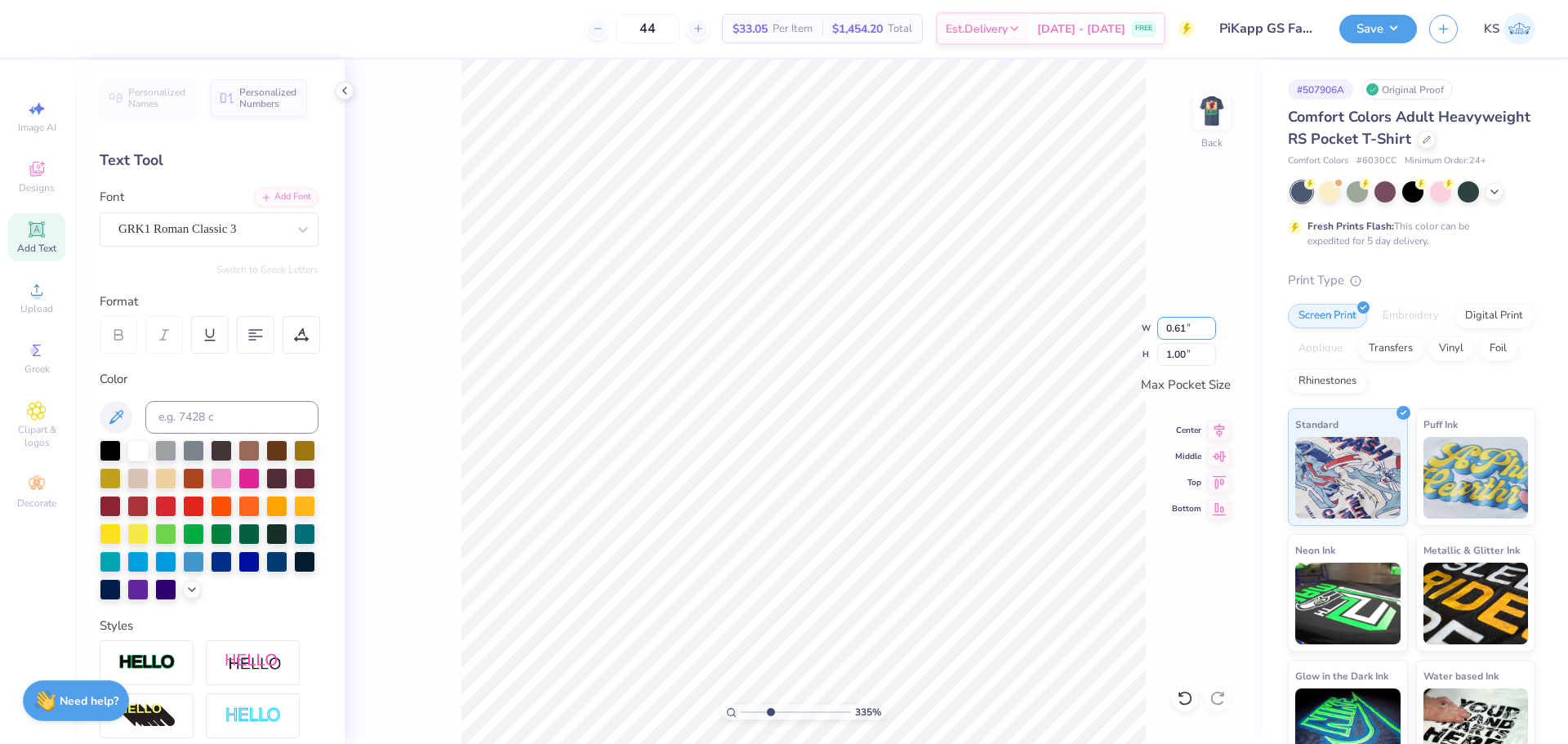
type input "0.30"
click at [1178, 326] on input "3.44" at bounding box center [1186, 328] width 58 height 23
type input "3.50"
type input "2.24"
drag, startPoint x: 766, startPoint y: 709, endPoint x: 746, endPoint y: 703, distance: 20.9
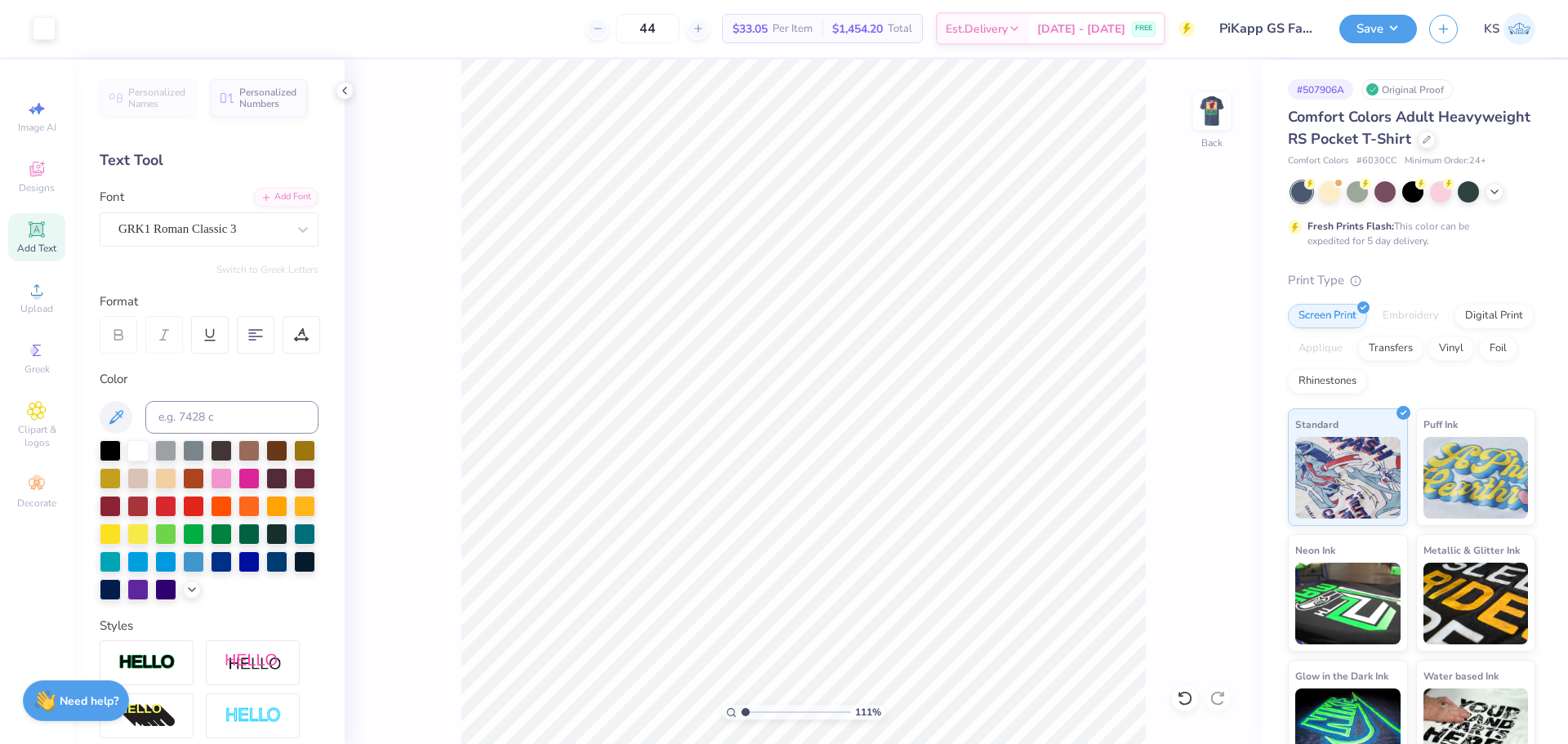
type input "1.19"
click at [746, 705] on input "range" at bounding box center [796, 712] width 111 height 15
click at [1401, 34] on button "Save" at bounding box center [1378, 27] width 78 height 28
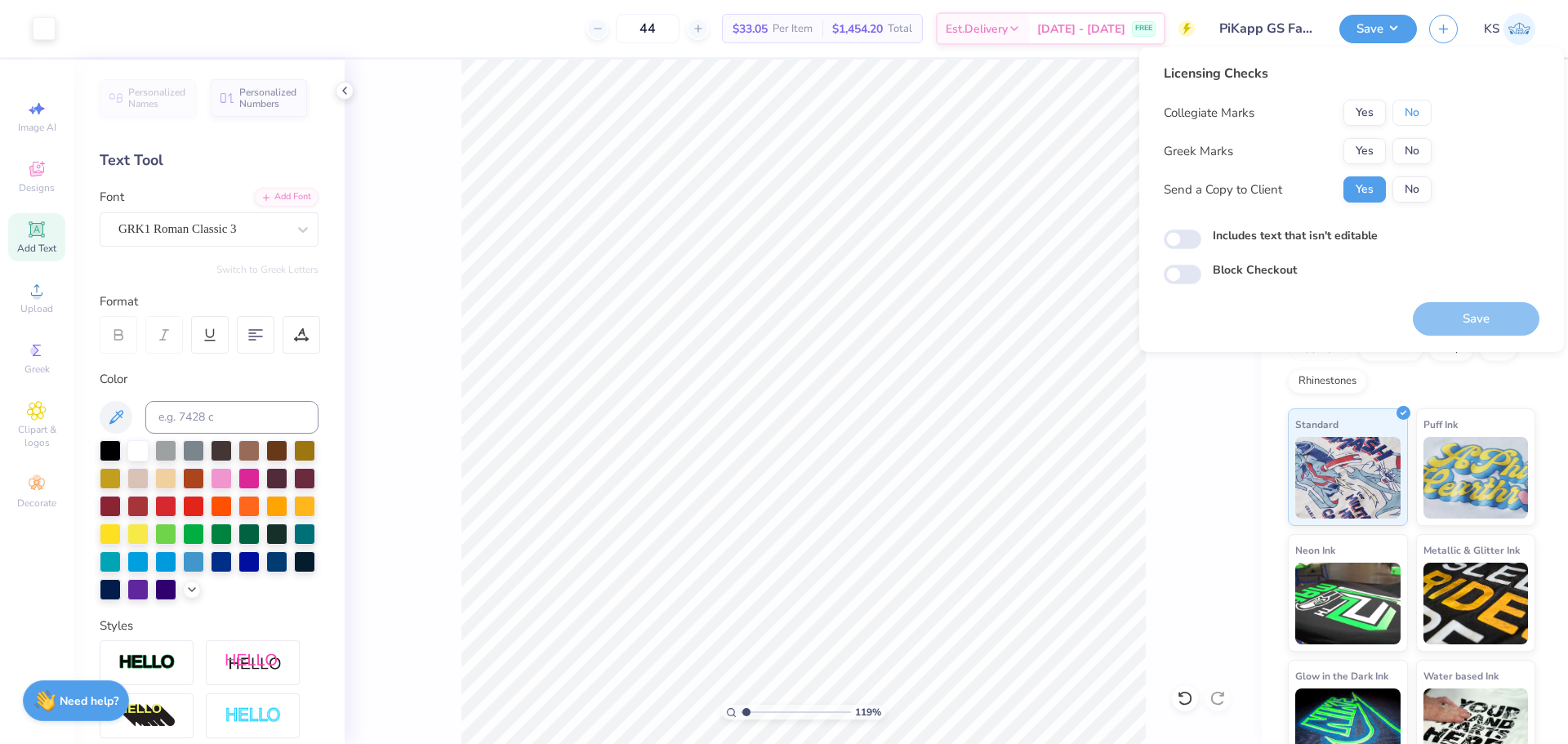
drag, startPoint x: 1404, startPoint y: 116, endPoint x: 1394, endPoint y: 127, distance: 14.9
click at [1403, 116] on button "No" at bounding box center [1411, 113] width 39 height 27
click at [1380, 146] on button "Yes" at bounding box center [1365, 151] width 42 height 27
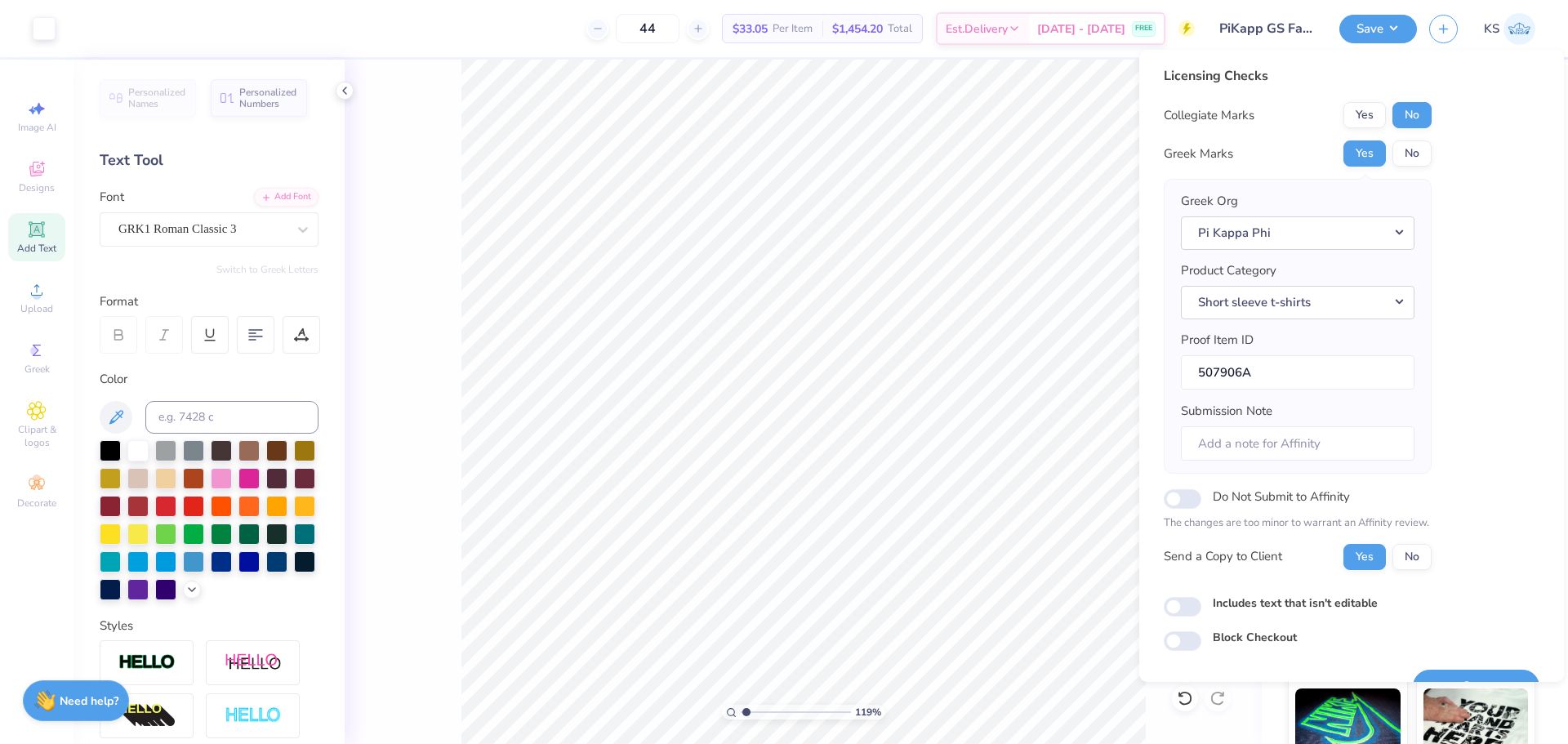
scroll to position [37, 0]
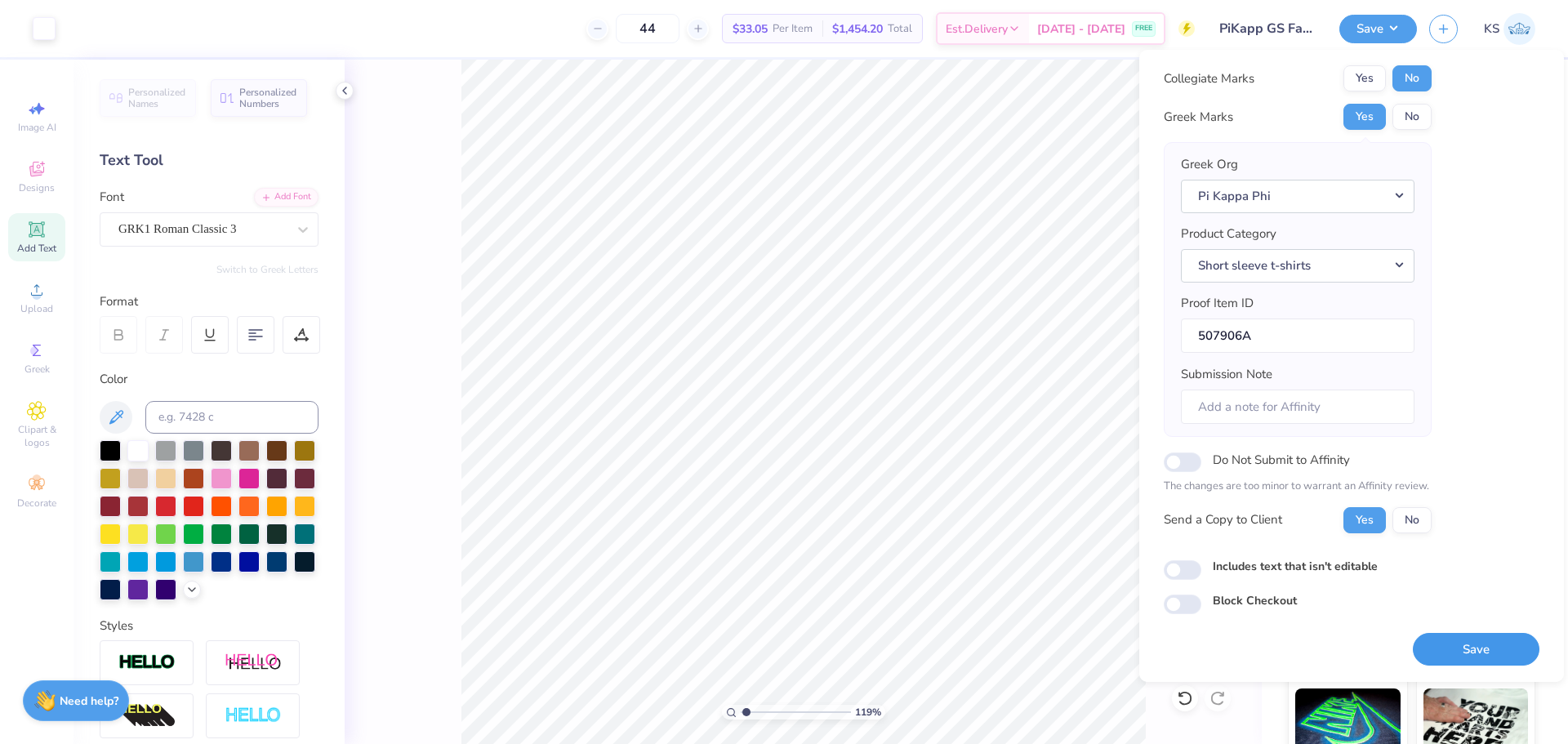
click at [1442, 653] on button "Save" at bounding box center [1475, 650] width 126 height 34
